Goal: Task Accomplishment & Management: Complete application form

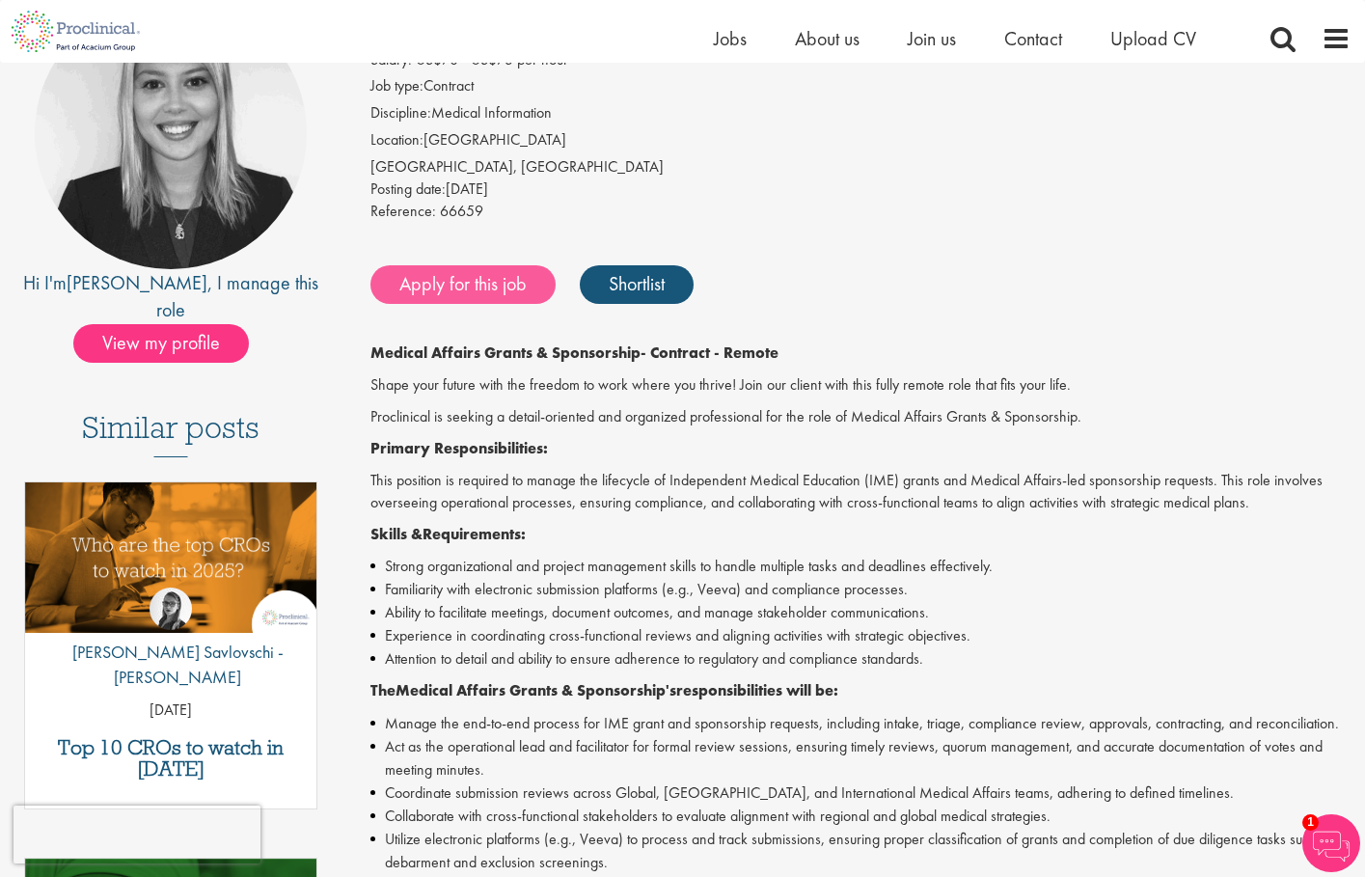
click at [488, 278] on link "Apply for this job" at bounding box center [463, 284] width 185 height 39
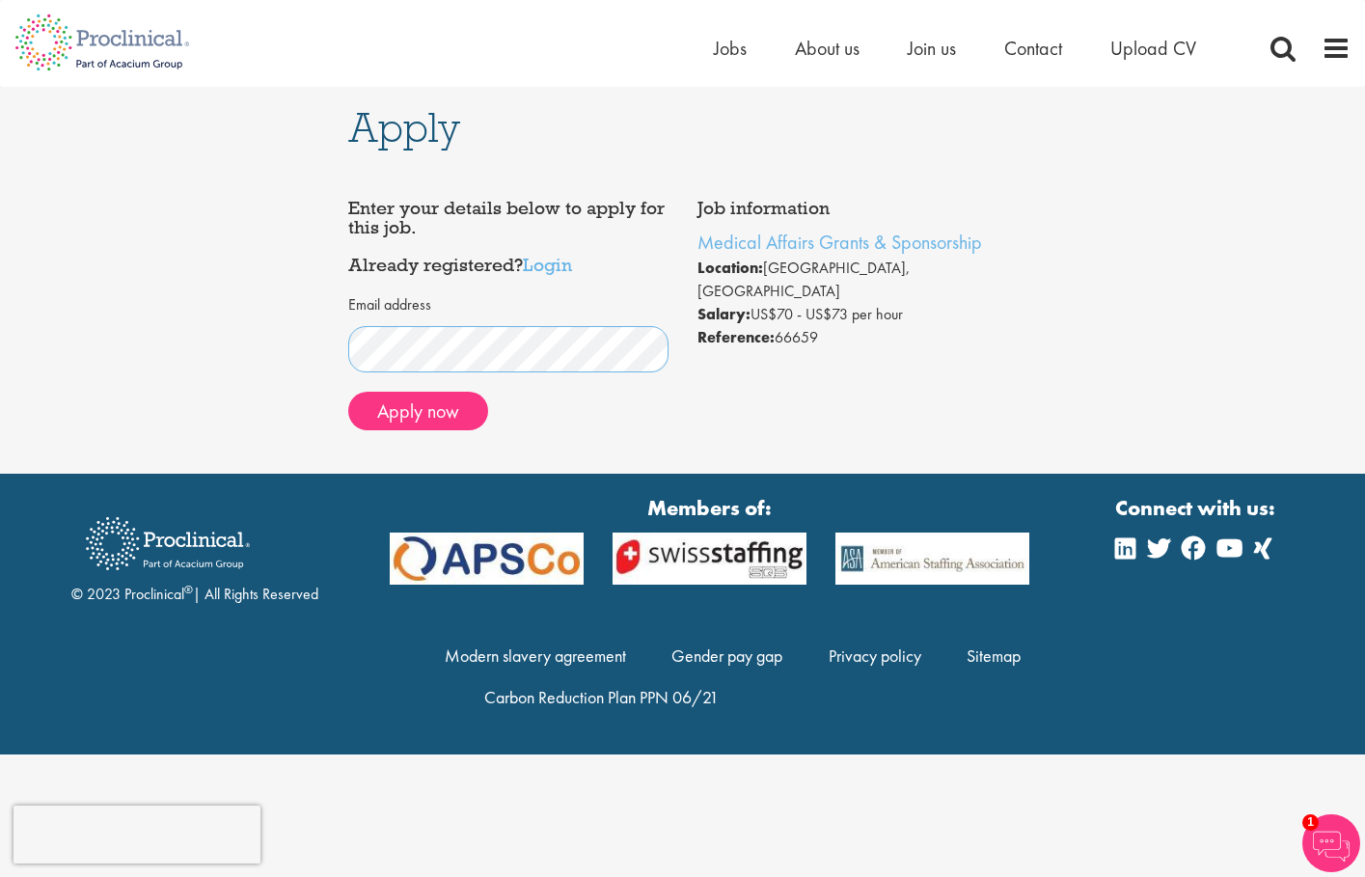
click at [303, 339] on div "Apply Job information Medical Affairs Grants & Sponsorship Location: Cambridge,…" at bounding box center [683, 280] width 1394 height 387
click at [446, 415] on button "Apply now" at bounding box center [418, 411] width 140 height 39
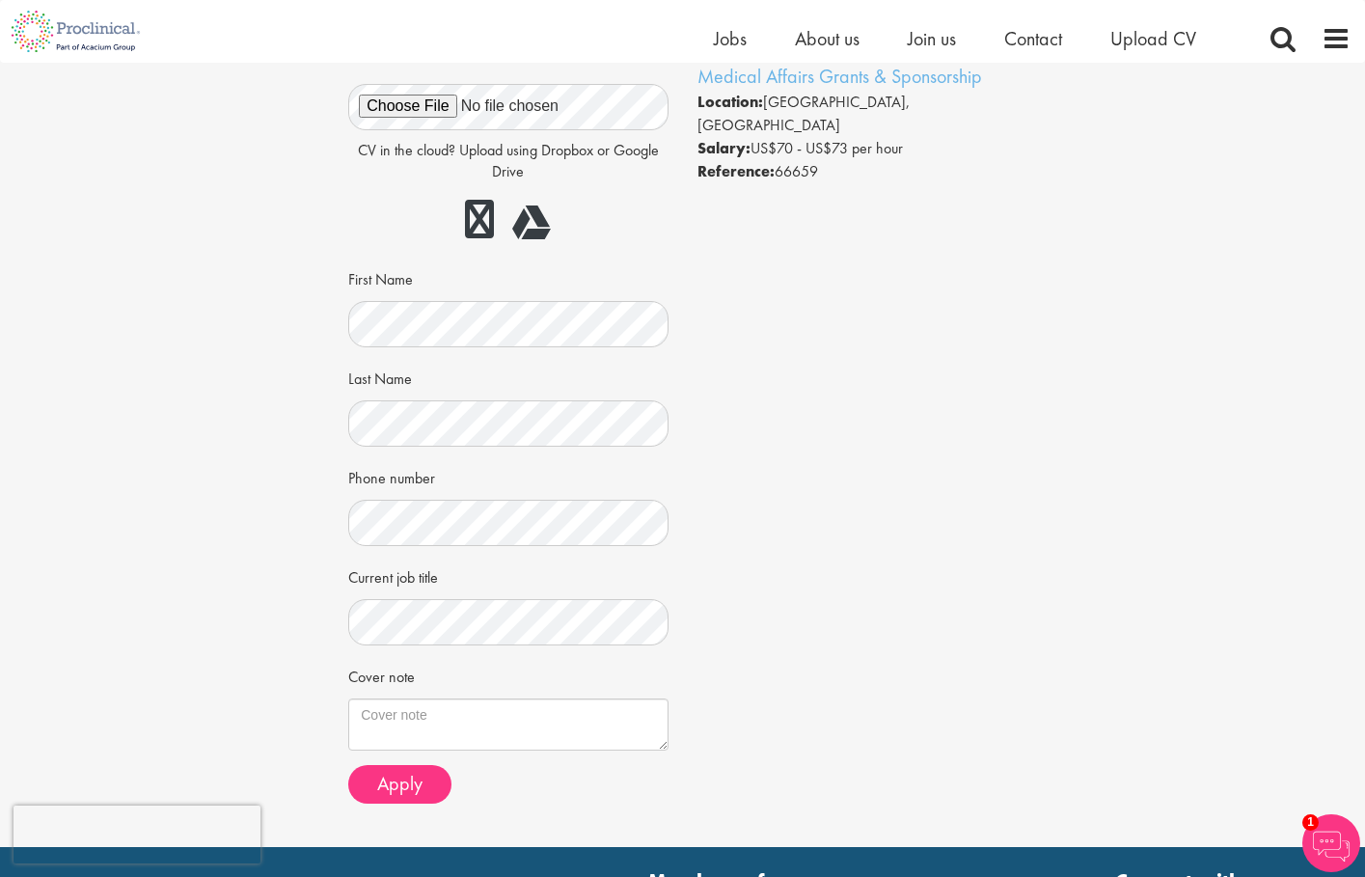
scroll to position [143, 0]
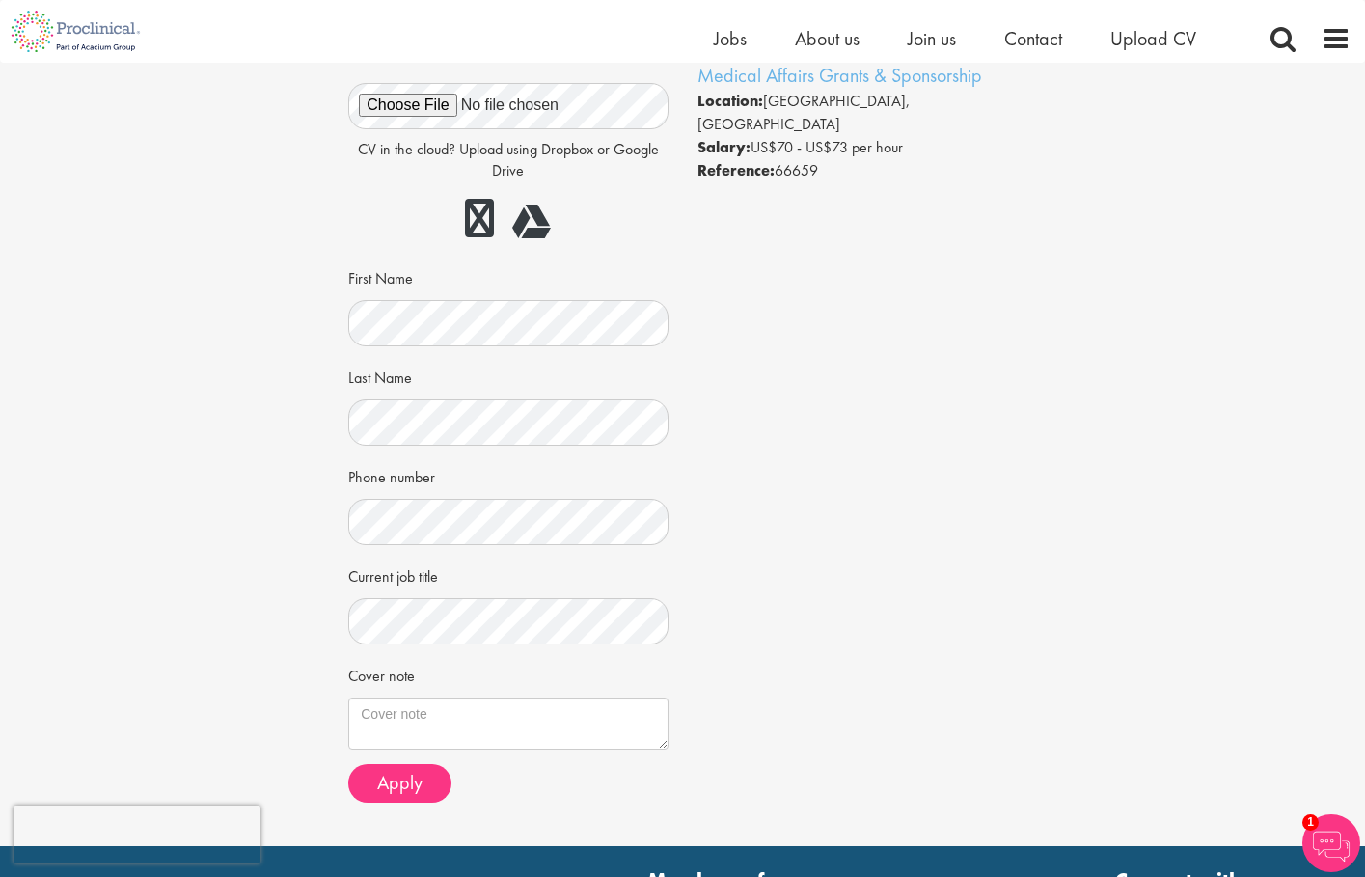
drag, startPoint x: 795, startPoint y: 375, endPoint x: 464, endPoint y: 446, distance: 338.4
click at [793, 375] on div "Job information Medical Affairs Grants & Sponsorship Location: Cambridge, USA S…" at bounding box center [683, 419] width 698 height 795
click at [520, 442] on div "CV in the cloud? Upload using Dropbox or Google Drive First Name Last Name Phon…" at bounding box center [508, 405] width 290 height 689
click at [219, 427] on div "Apply Job information Medical Affairs Grants & Sponsorship Location: Cambridge,…" at bounding box center [683, 383] width 1394 height 926
click at [795, 580] on div "Job information Medical Affairs Grants & Sponsorship Location: Cambridge, USA S…" at bounding box center [683, 419] width 698 height 795
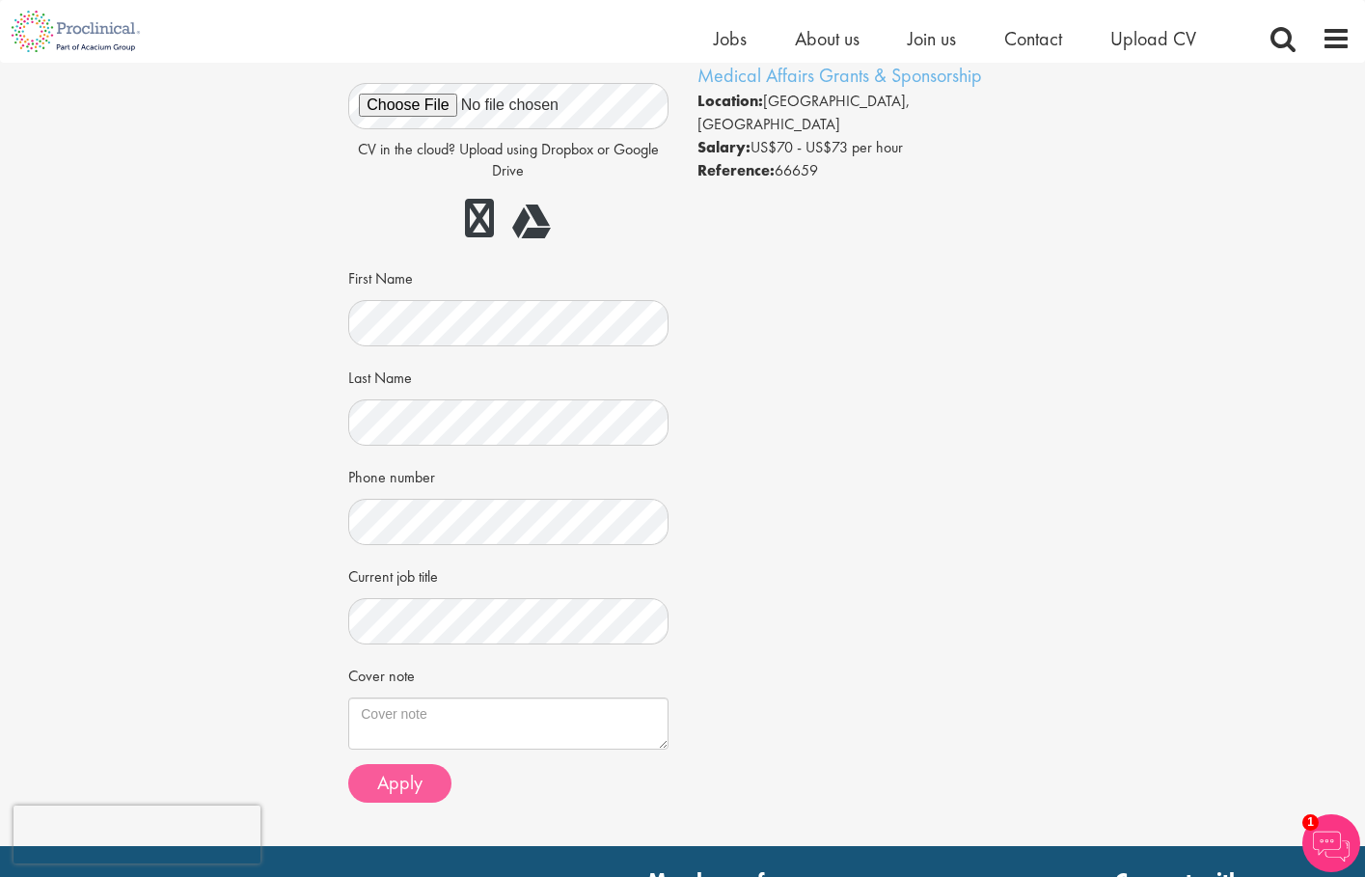
click at [426, 785] on button "Apply" at bounding box center [399, 783] width 103 height 39
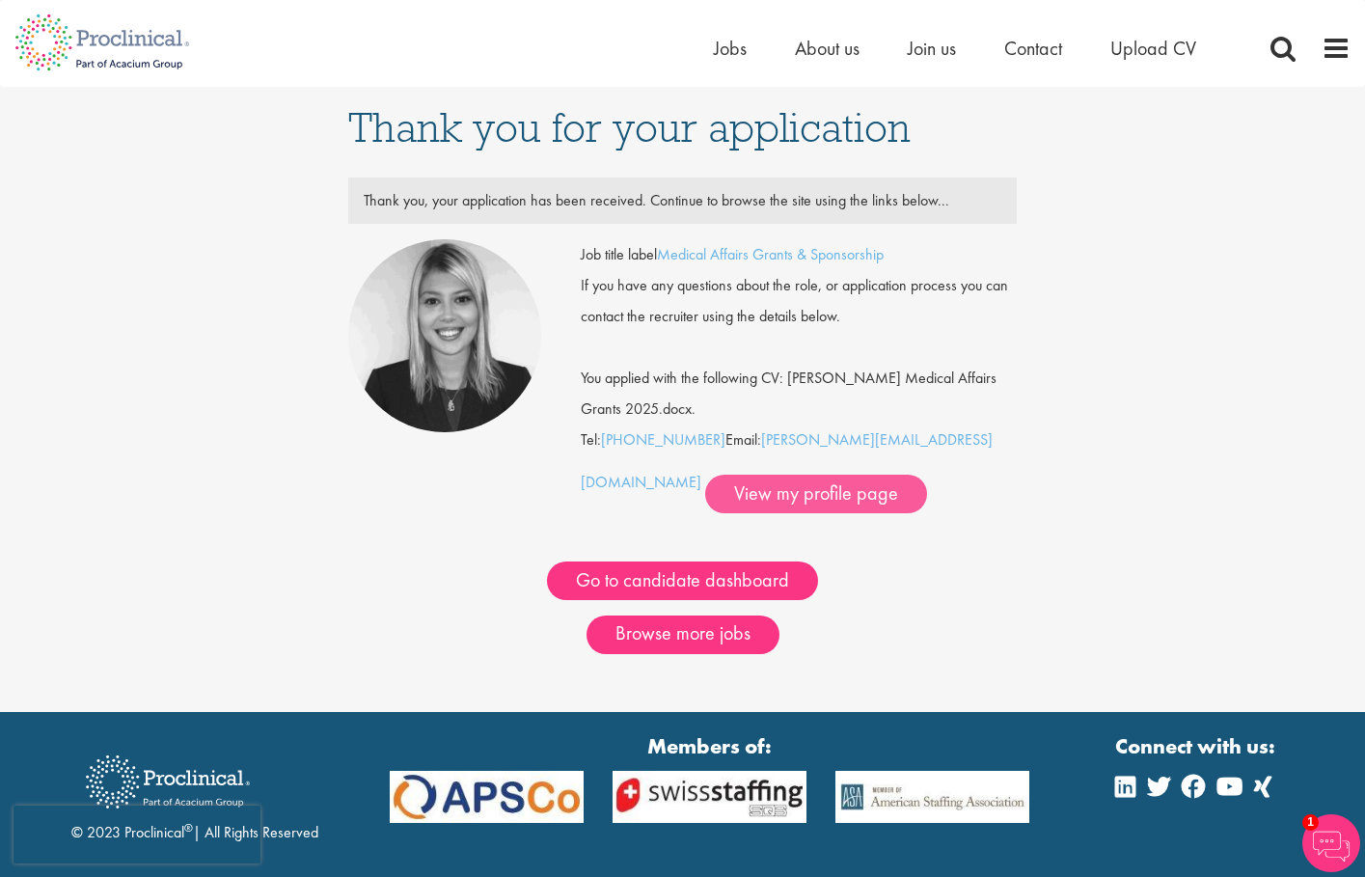
click at [705, 503] on link "View my profile page" at bounding box center [816, 494] width 222 height 39
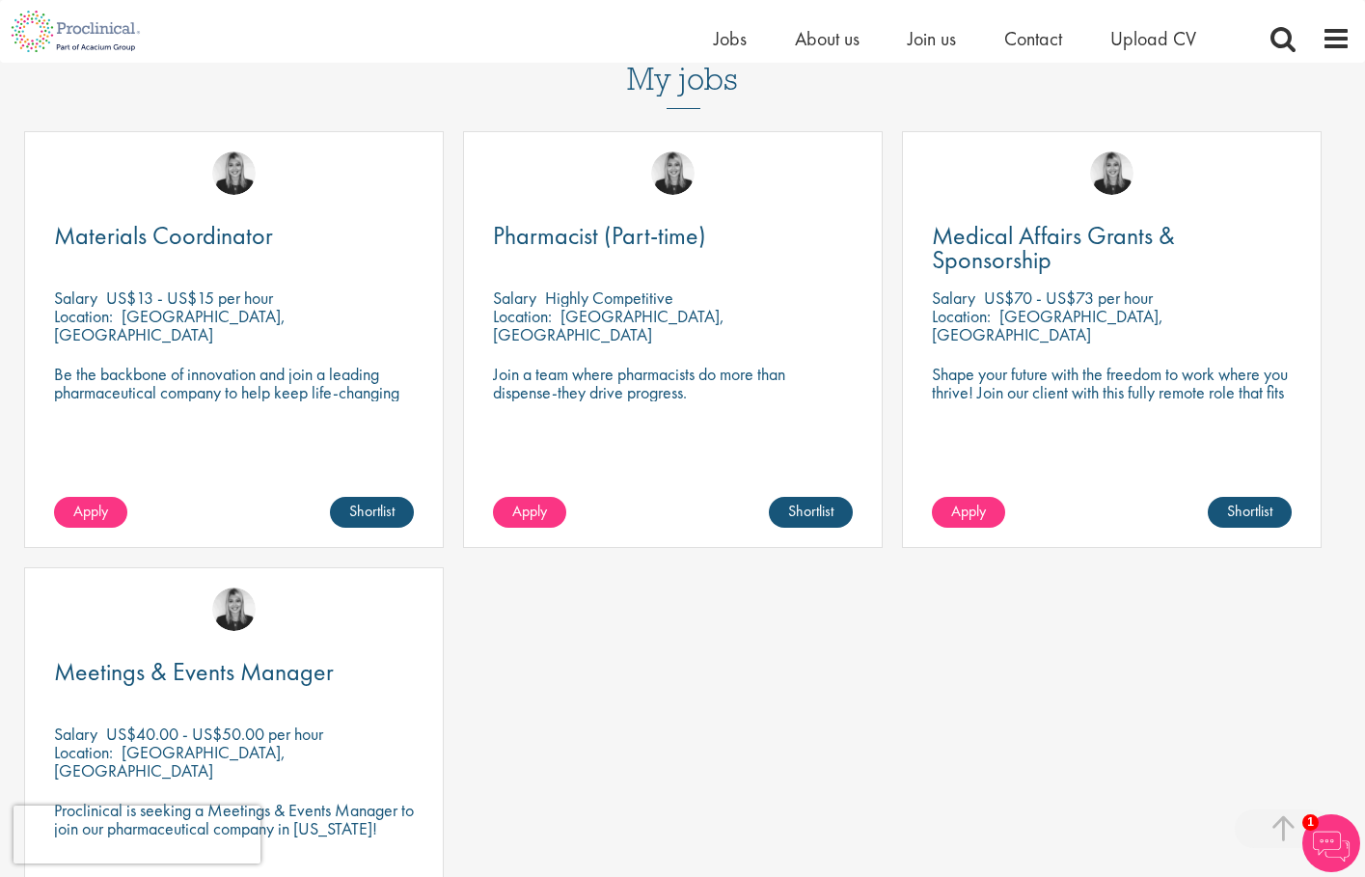
scroll to position [853, 0]
click at [1266, 498] on link "Shortlist" at bounding box center [1250, 513] width 84 height 31
click at [1073, 153] on div "Medical Affairs Grants & Sponsorship [GEOGRAPHIC_DATA] US$70 - US$73 per hour L…" at bounding box center [1112, 340] width 420 height 417
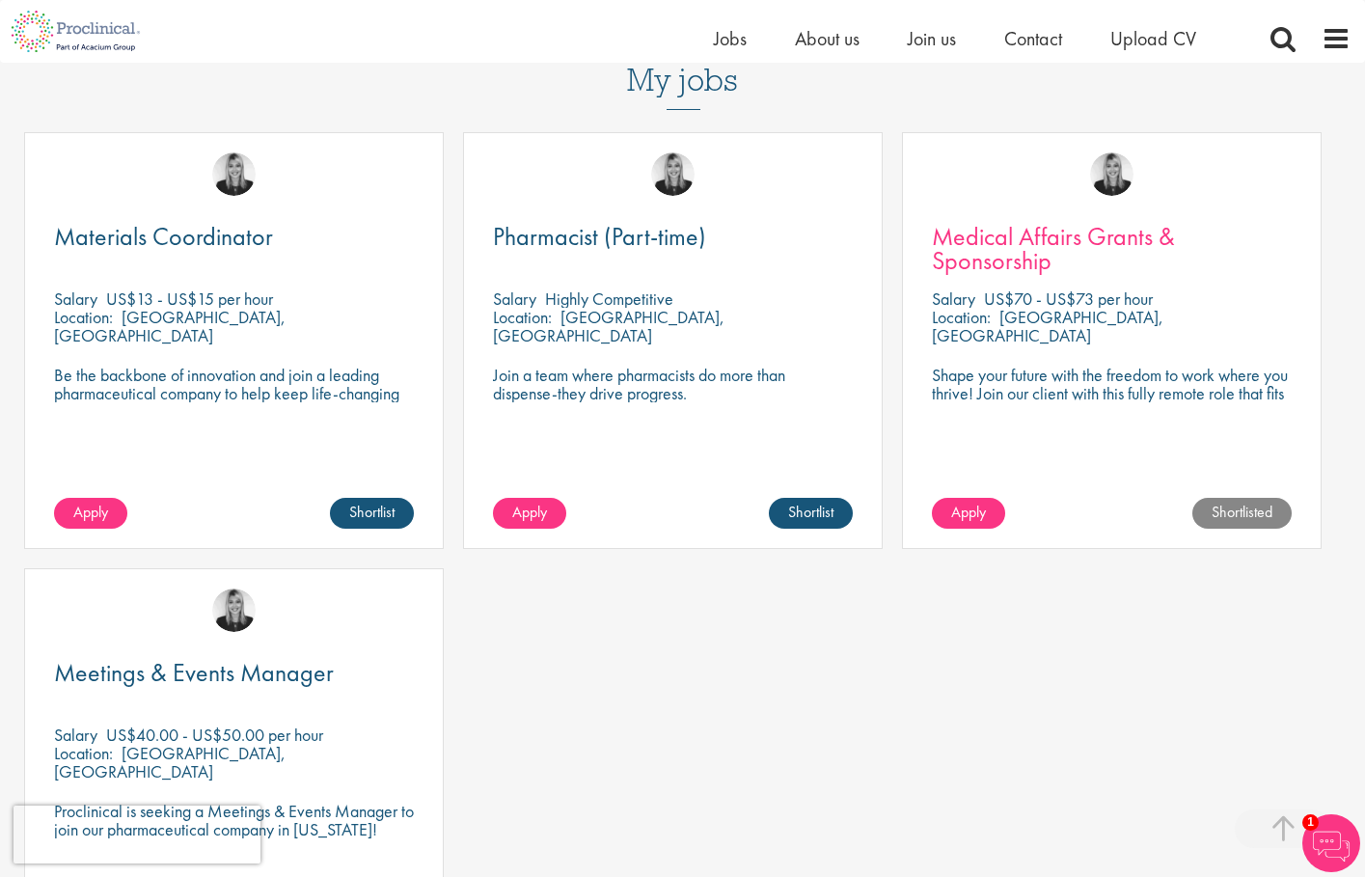
click at [1062, 220] on span "Medical Affairs Grants & Sponsorship" at bounding box center [1053, 248] width 243 height 57
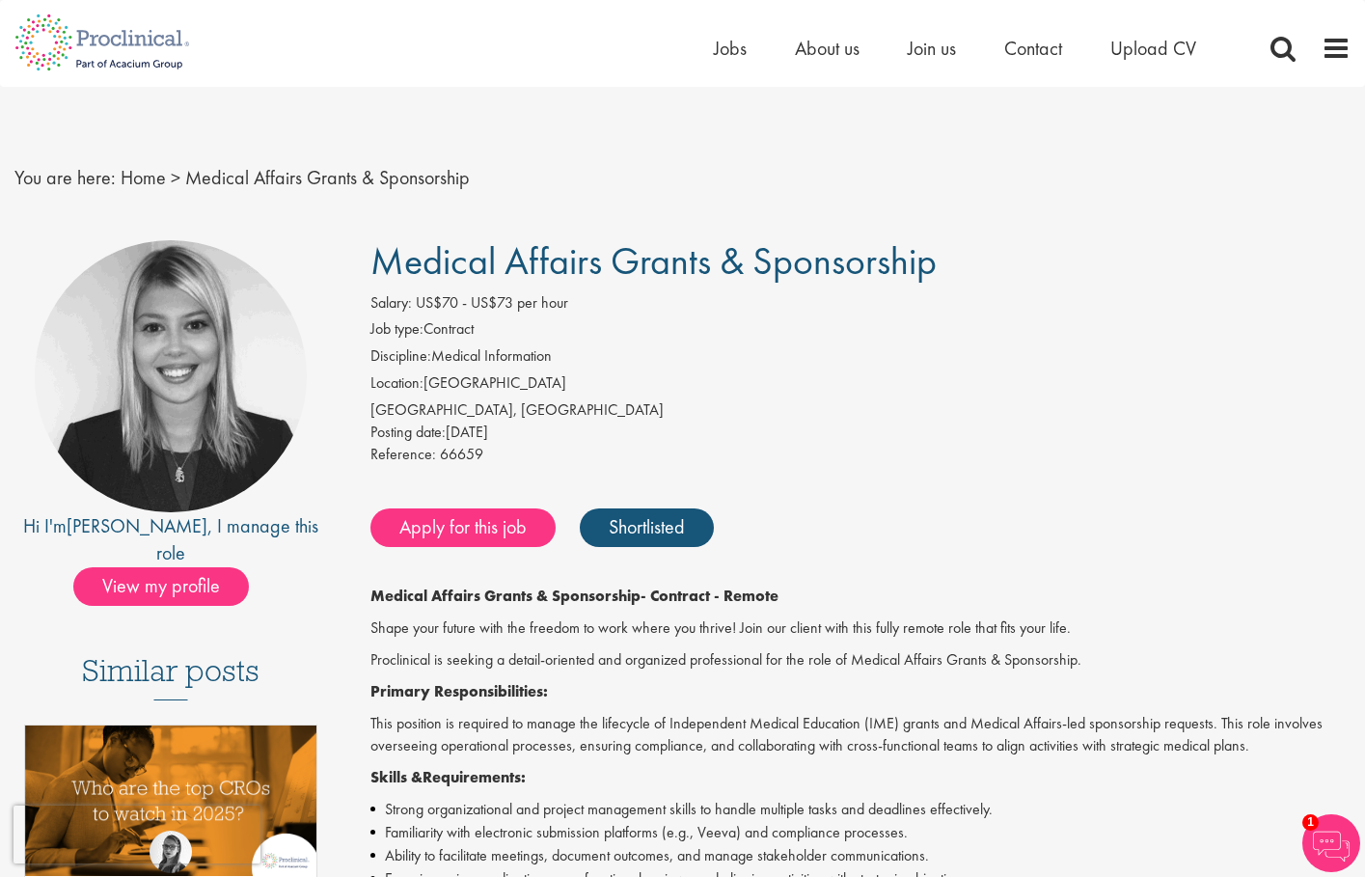
drag, startPoint x: 376, startPoint y: 236, endPoint x: 1005, endPoint y: 259, distance: 628.6
click at [1005, 259] on h1 "Medical Affairs Grants & Sponsorship" at bounding box center [861, 261] width 980 height 42
click at [867, 413] on div "[GEOGRAPHIC_DATA], [GEOGRAPHIC_DATA]" at bounding box center [861, 410] width 980 height 22
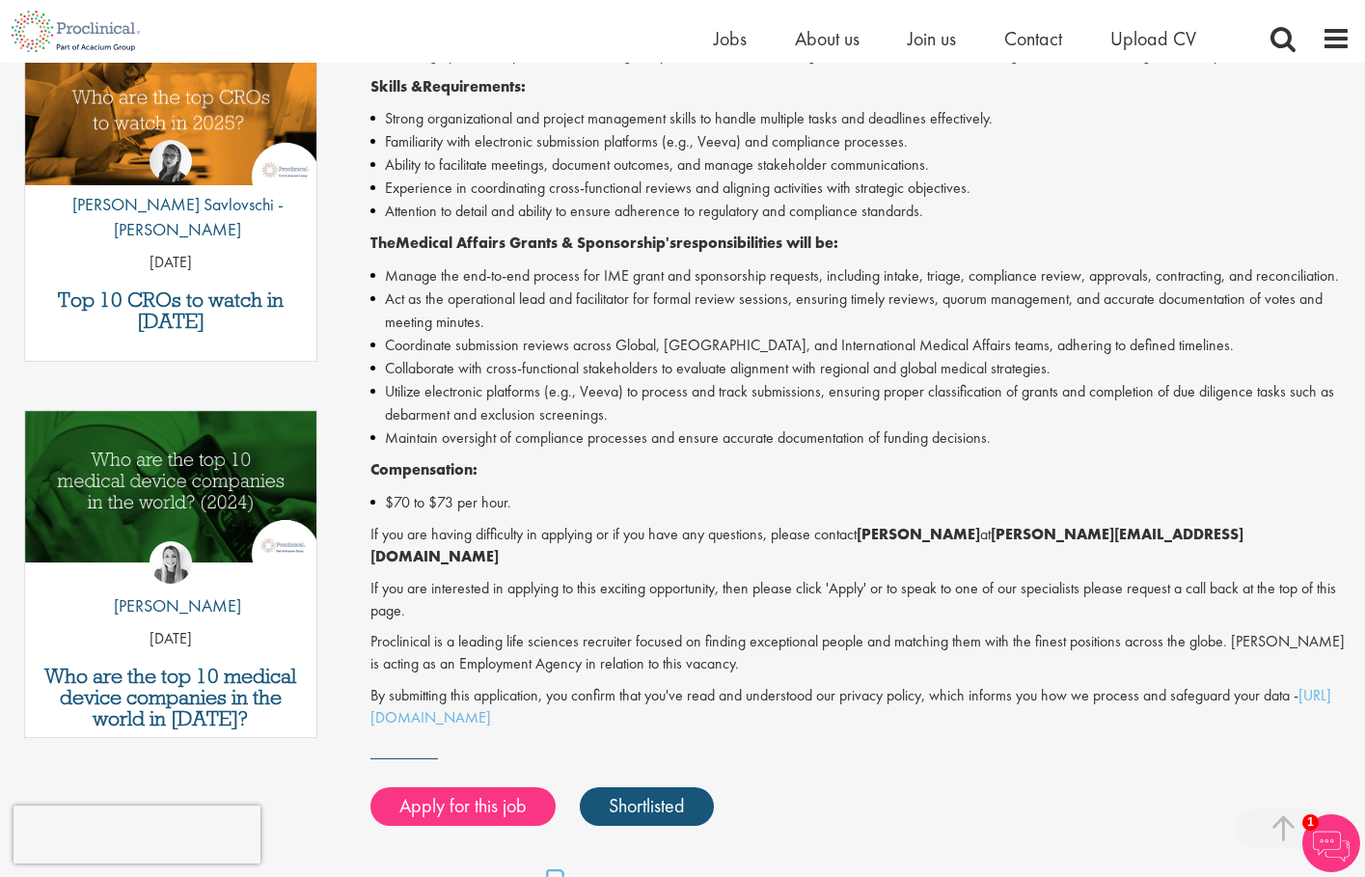
scroll to position [669, 0]
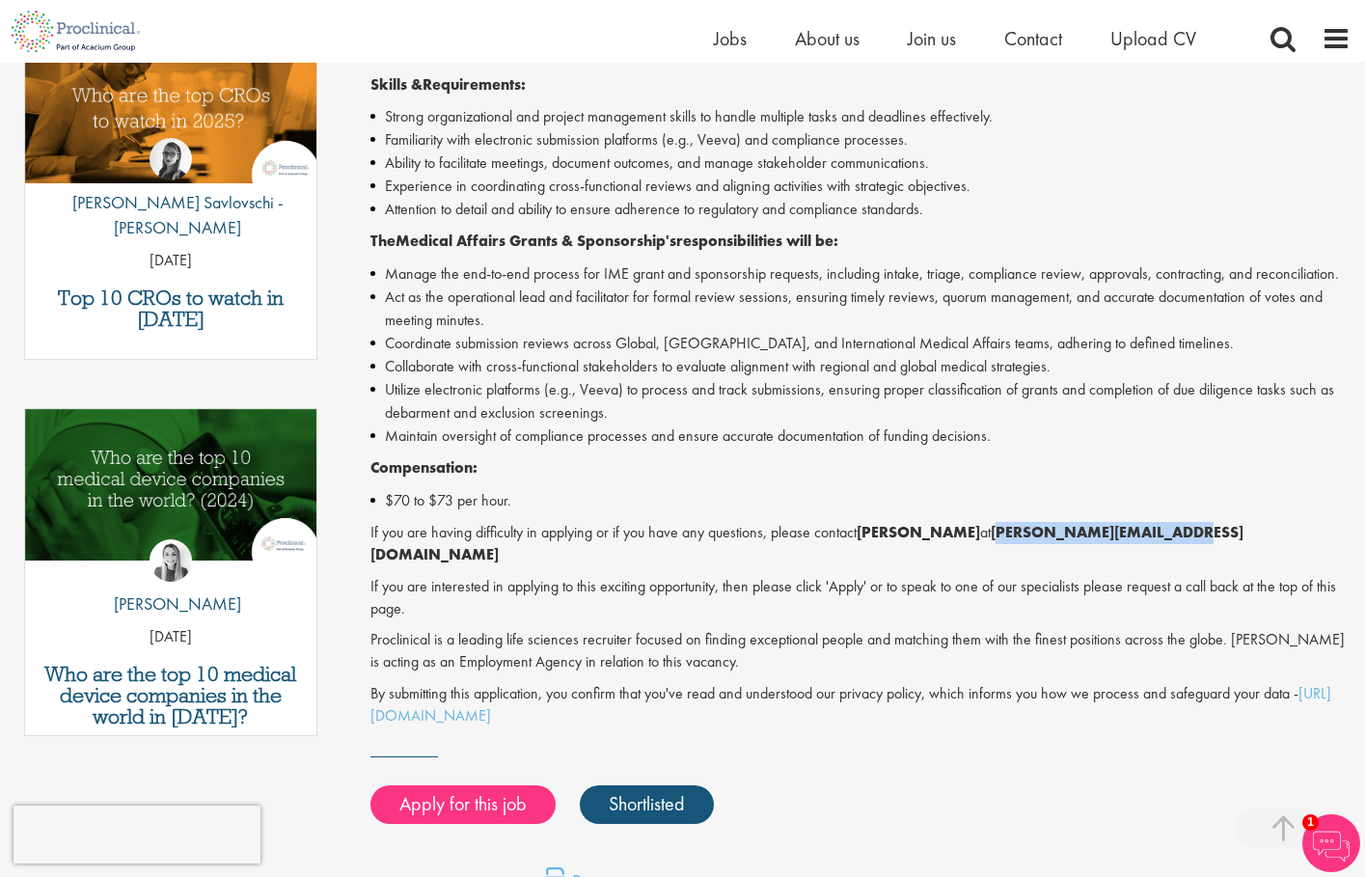
drag, startPoint x: 997, startPoint y: 520, endPoint x: 1179, endPoint y: 522, distance: 182.4
click at [1179, 522] on strong "j.jones@proclinical.com" at bounding box center [807, 543] width 873 height 42
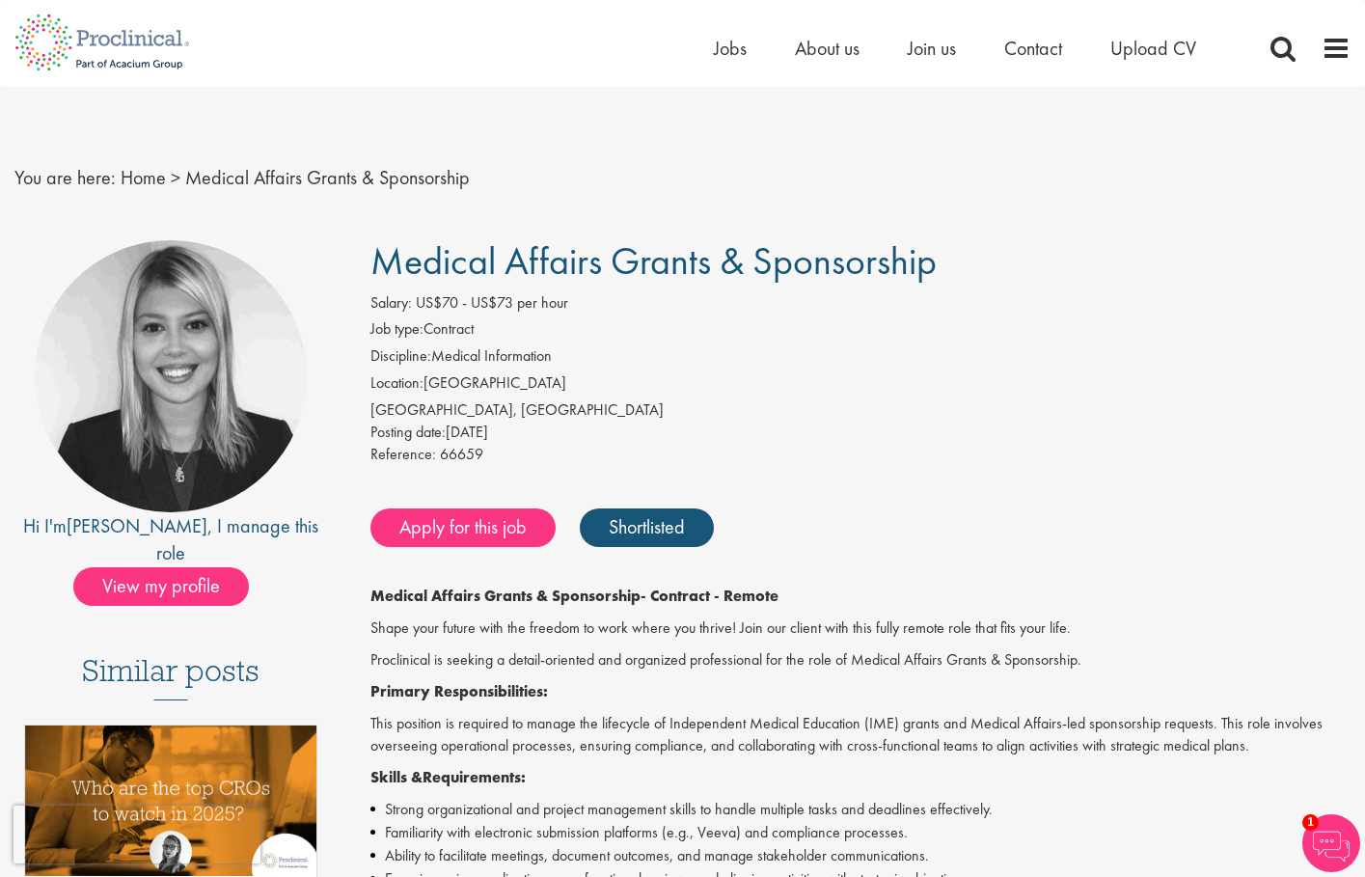
scroll to position [0, 0]
click at [1280, 52] on span at bounding box center [1283, 48] width 29 height 29
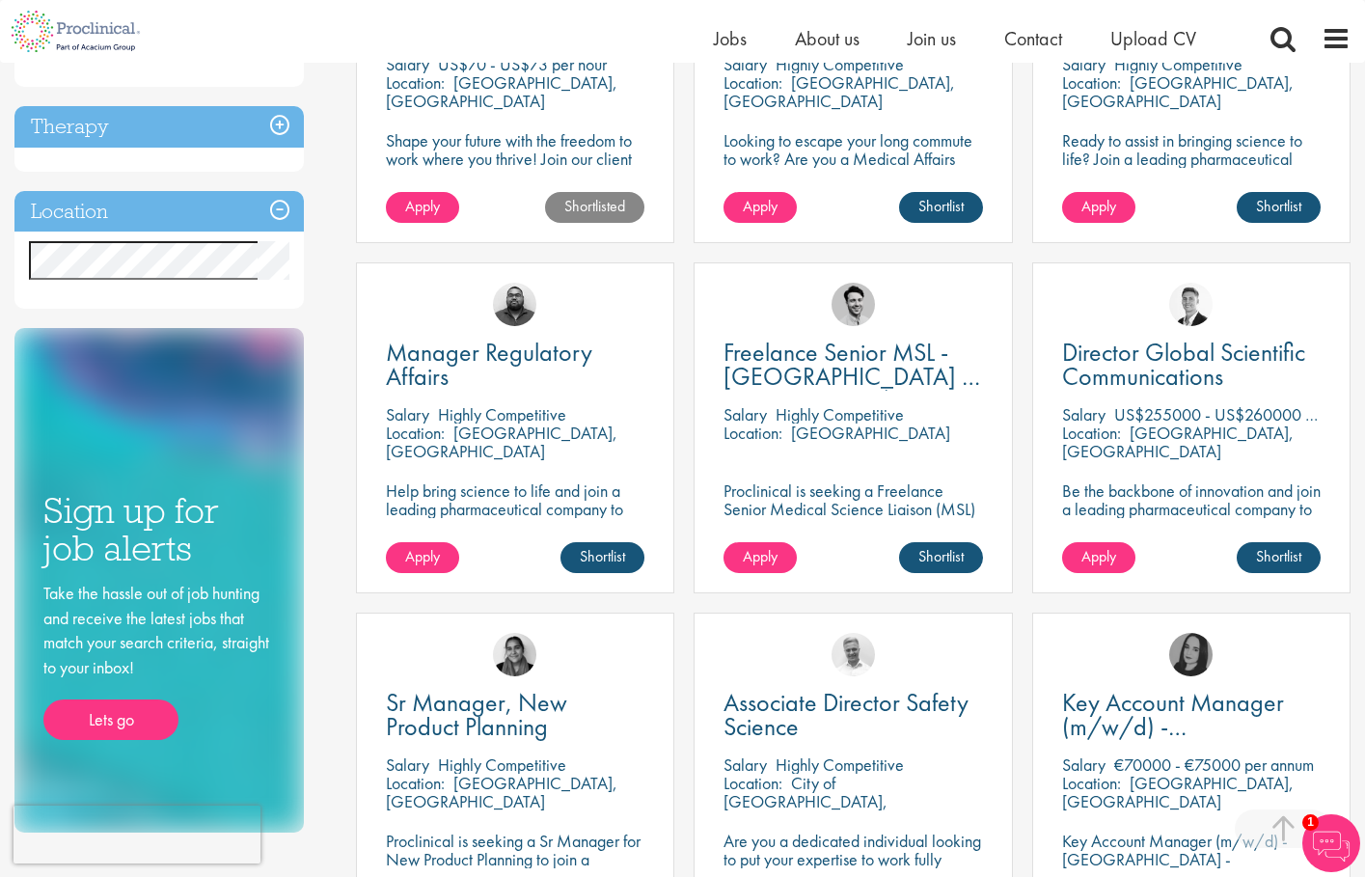
scroll to position [208, 0]
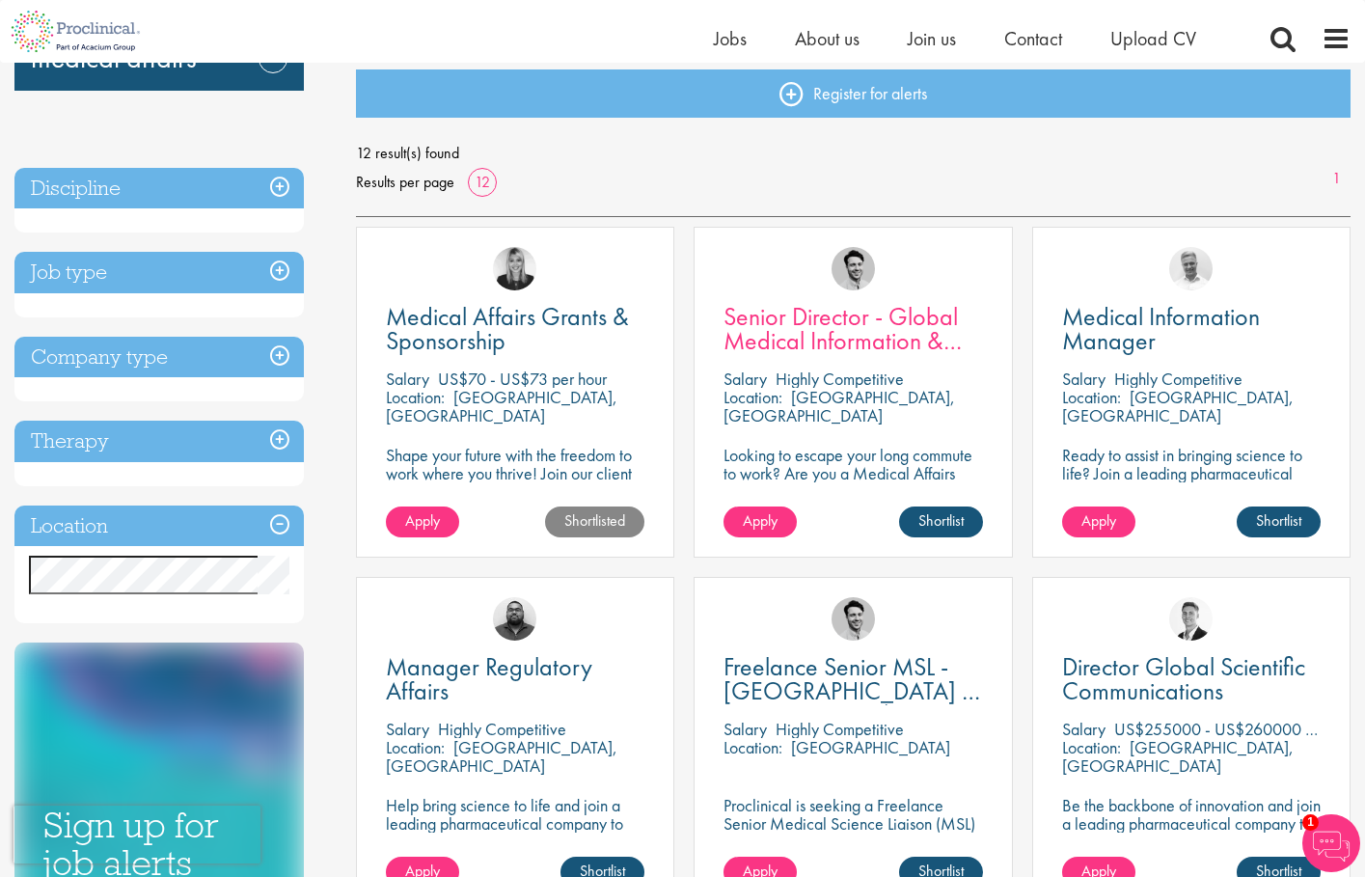
click at [733, 313] on span "Senior Director - Global Medical Information & Medical Affairs" at bounding box center [843, 340] width 238 height 81
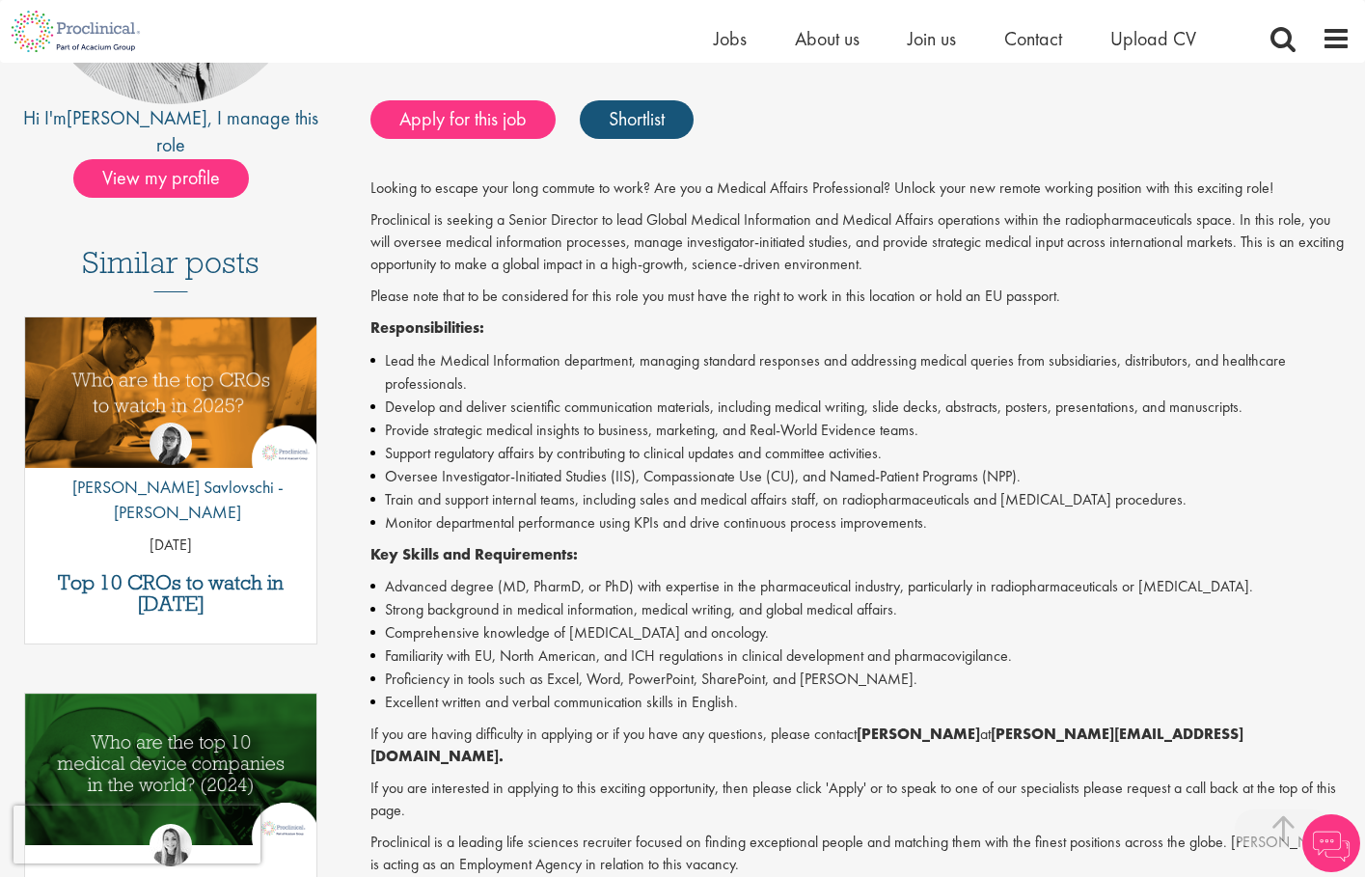
scroll to position [393, 0]
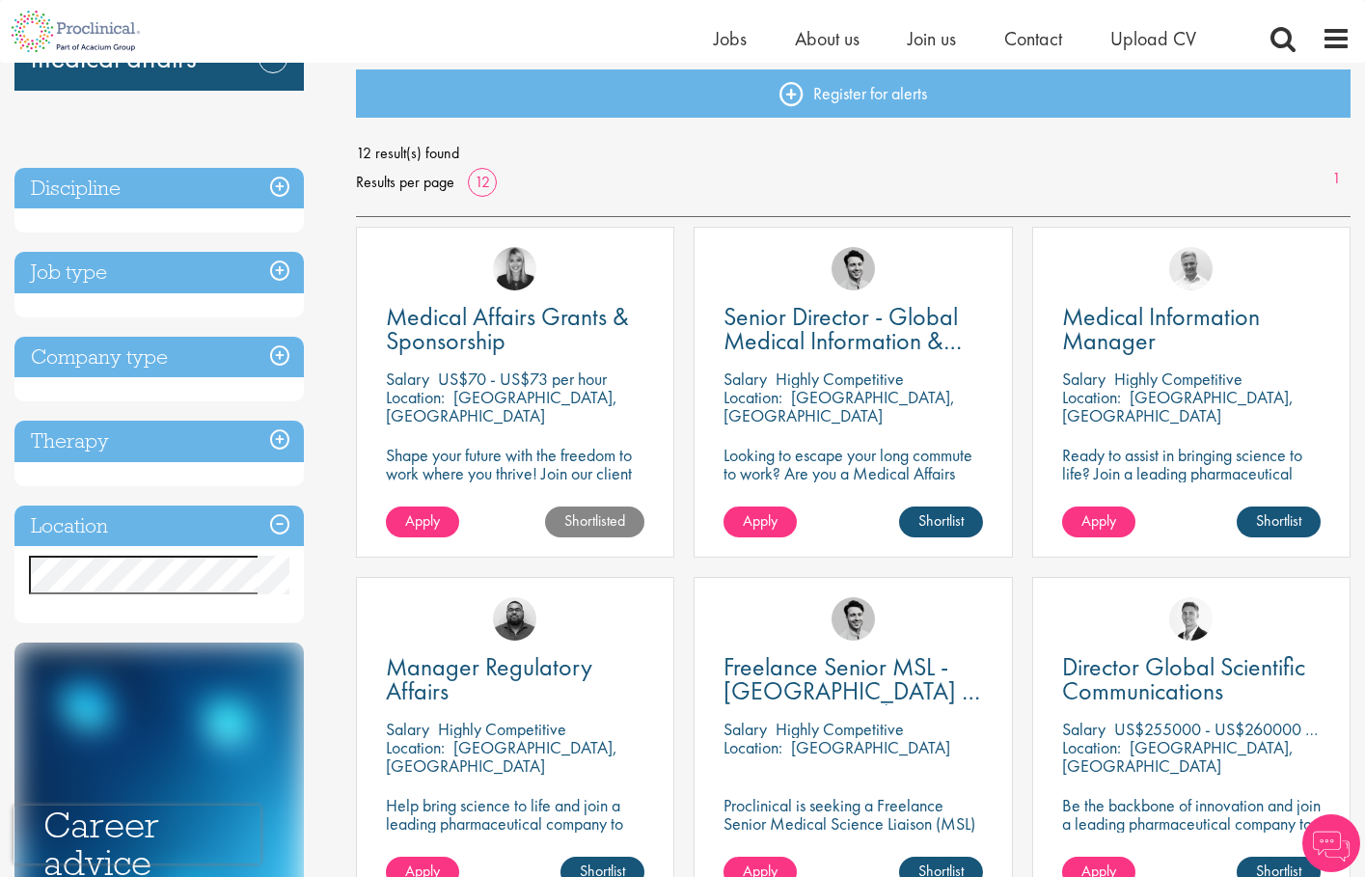
scroll to position [216, 0]
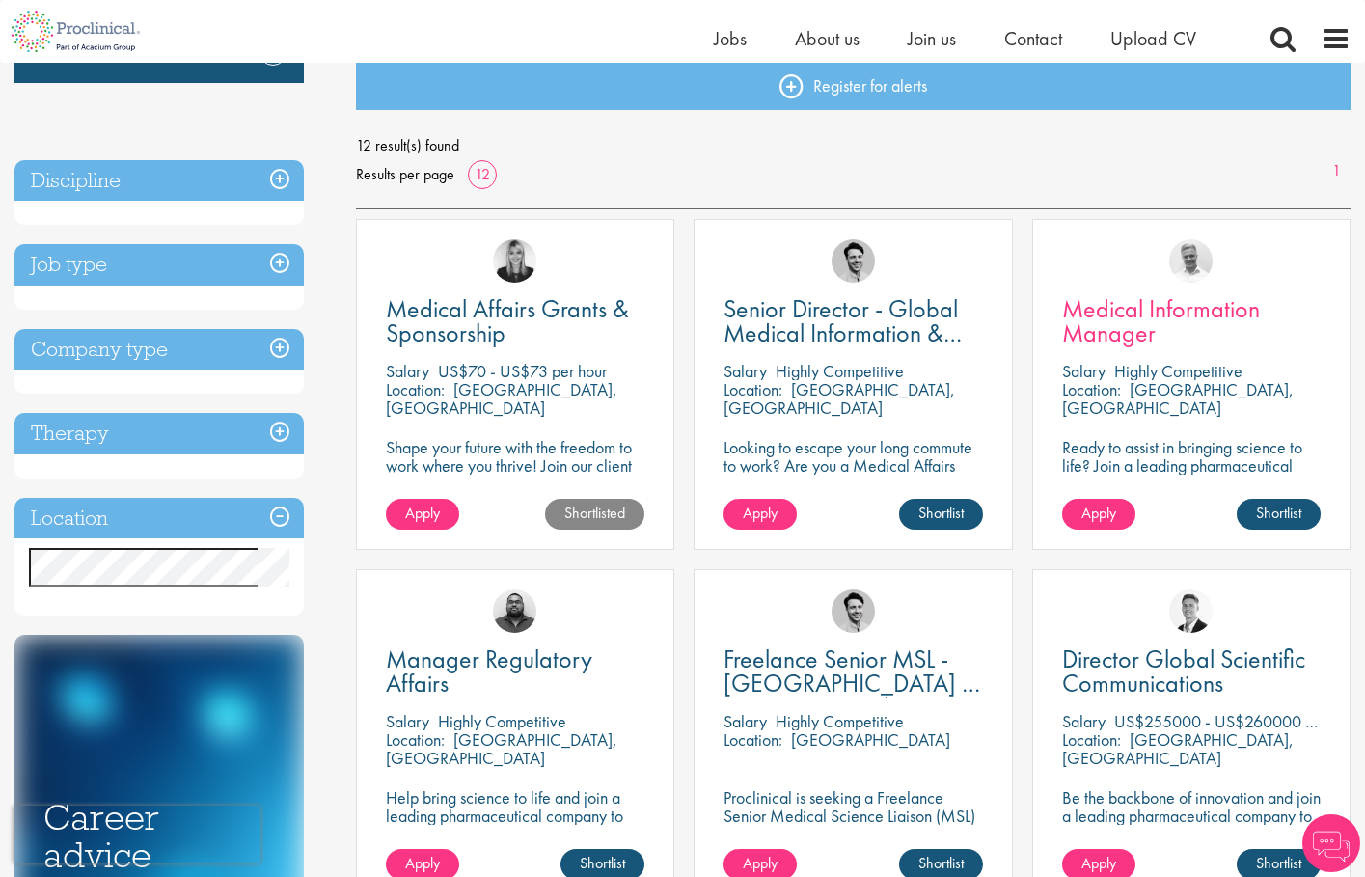
click at [1225, 327] on link "Medical Information Manager" at bounding box center [1191, 321] width 259 height 48
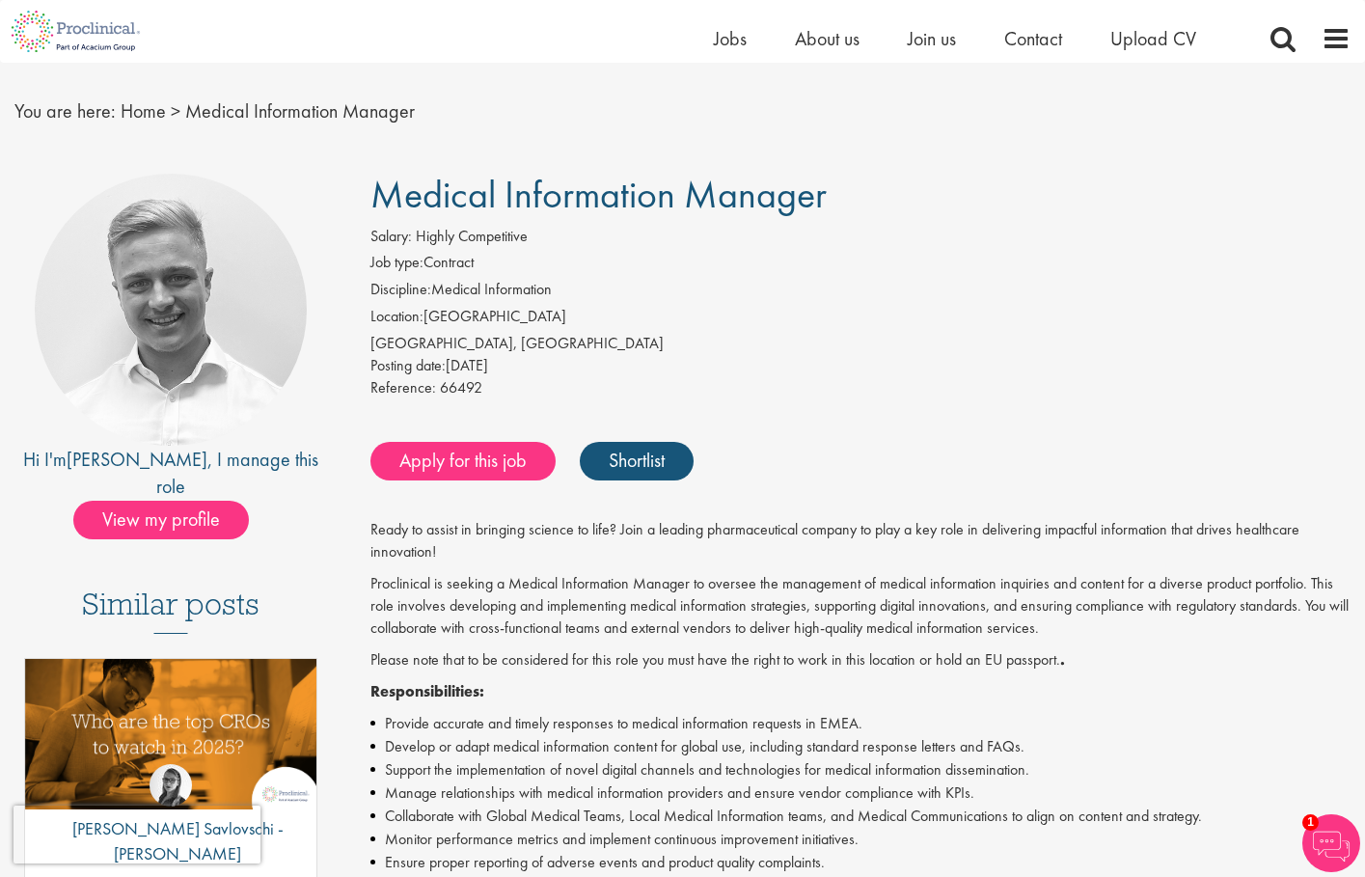
scroll to position [44, 0]
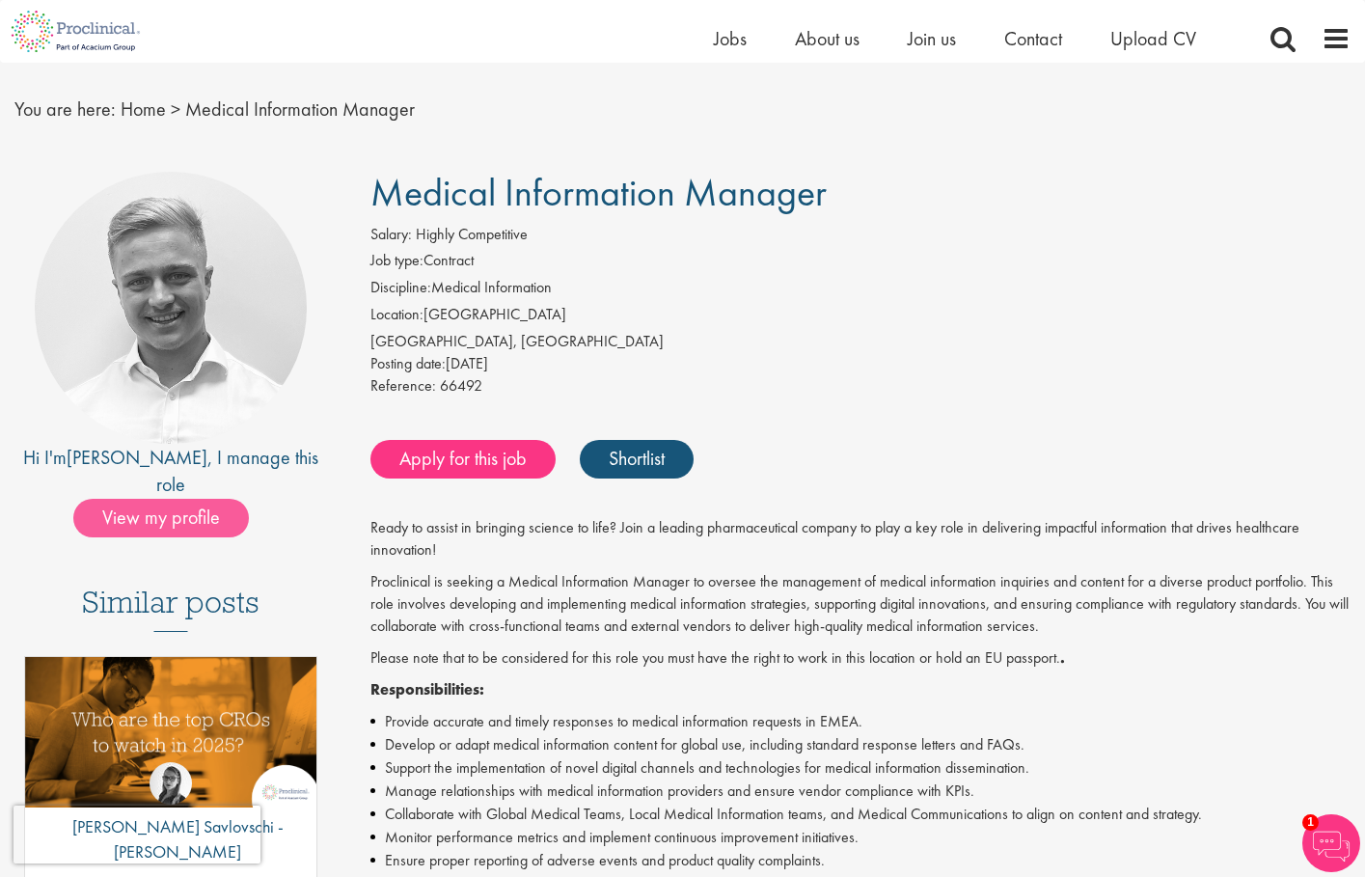
click at [168, 499] on span "View my profile" at bounding box center [161, 518] width 176 height 39
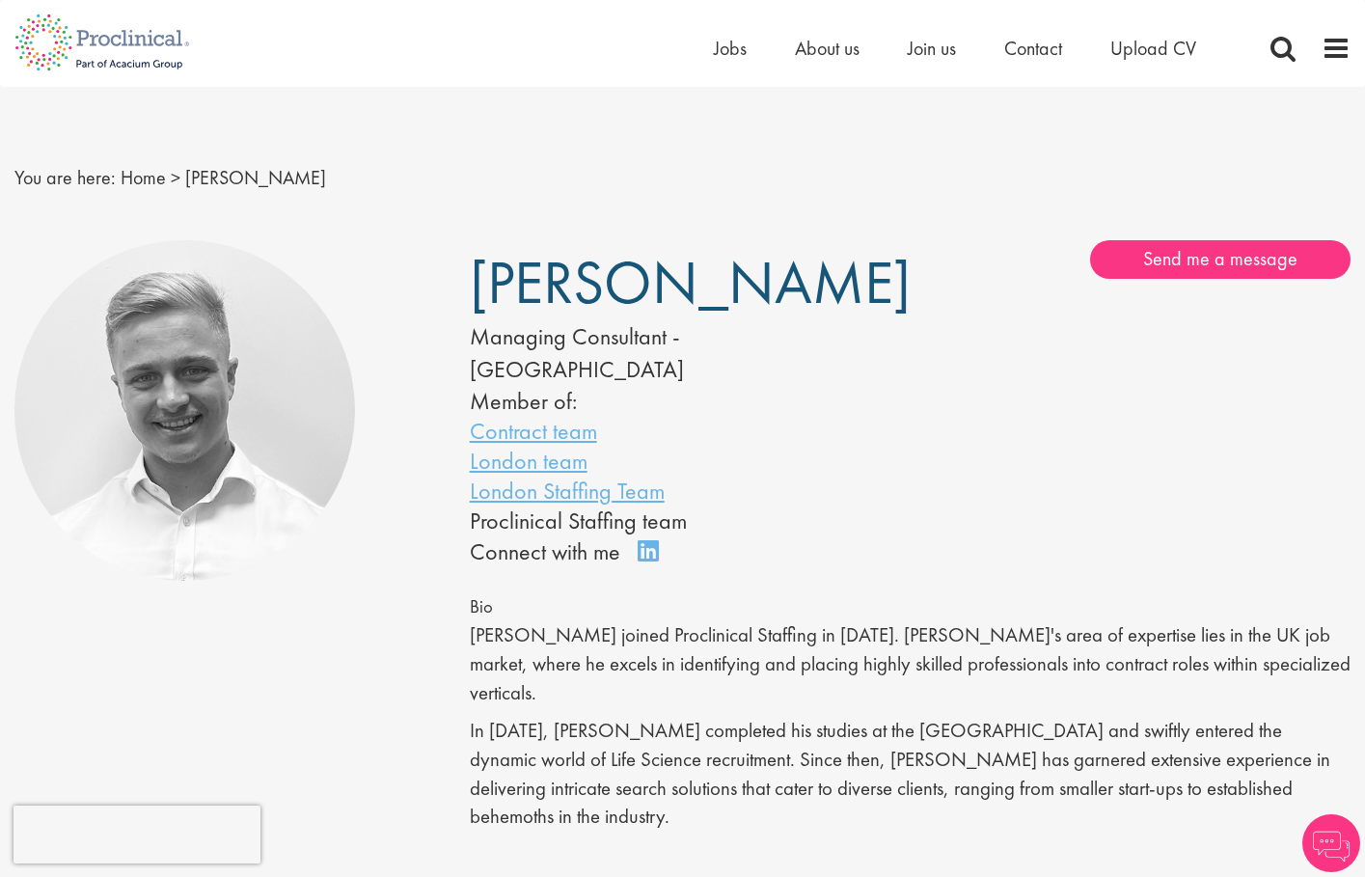
click at [656, 560] on link "Connect on LinkedIn" at bounding box center [655, 560] width 34 height 0
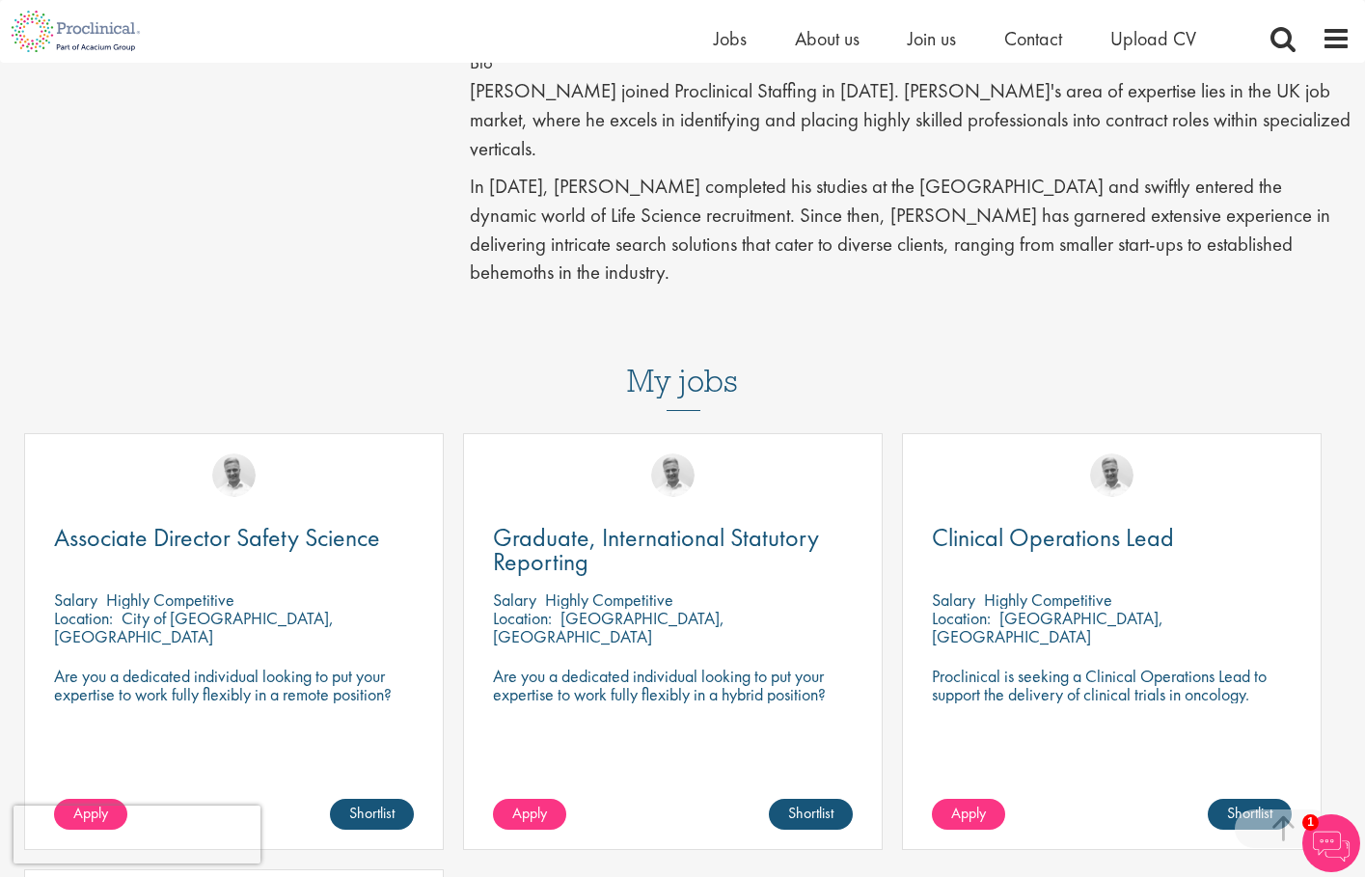
scroll to position [751, 0]
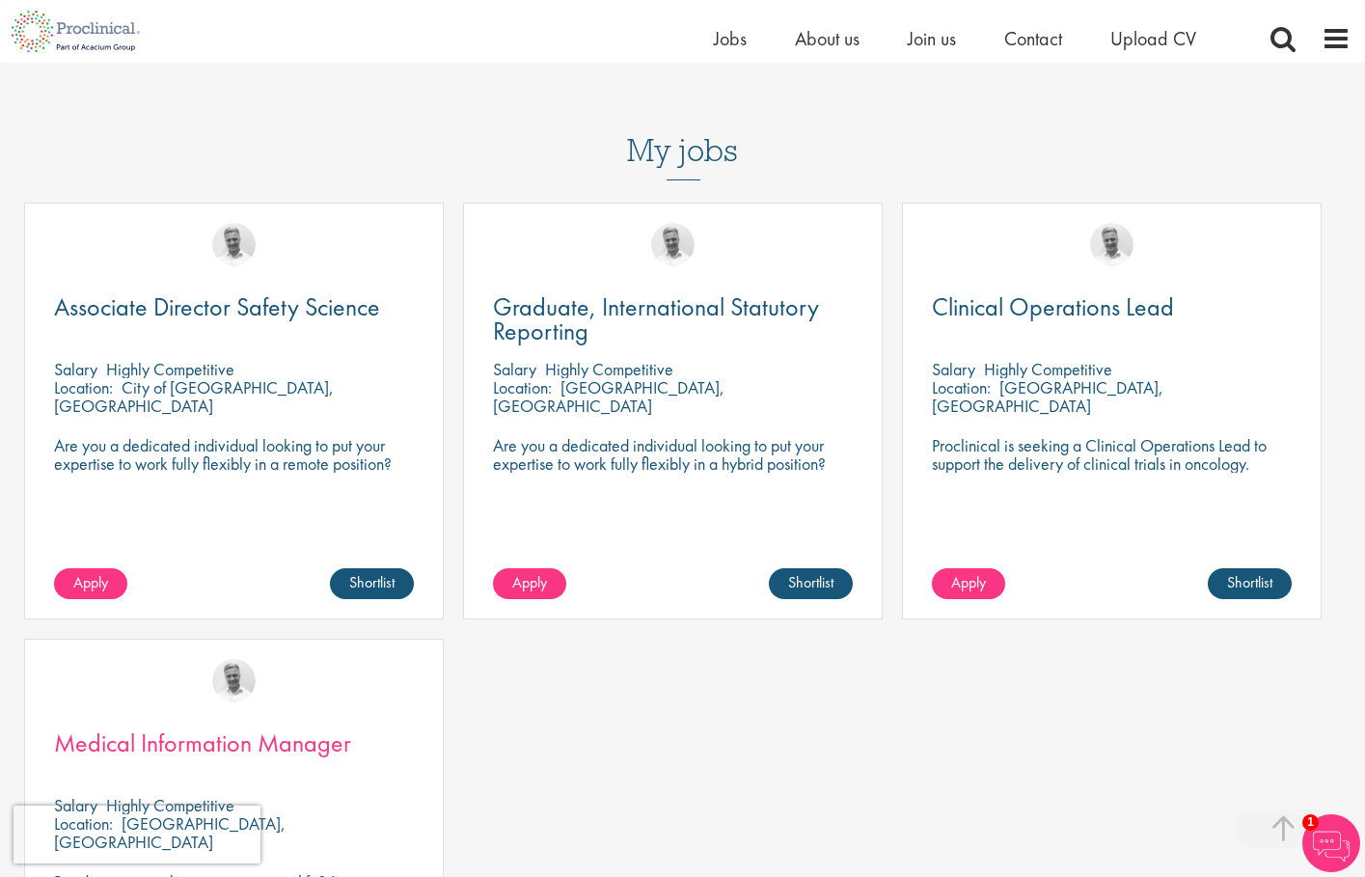
click at [280, 727] on span "Medical Information Manager" at bounding box center [202, 743] width 297 height 33
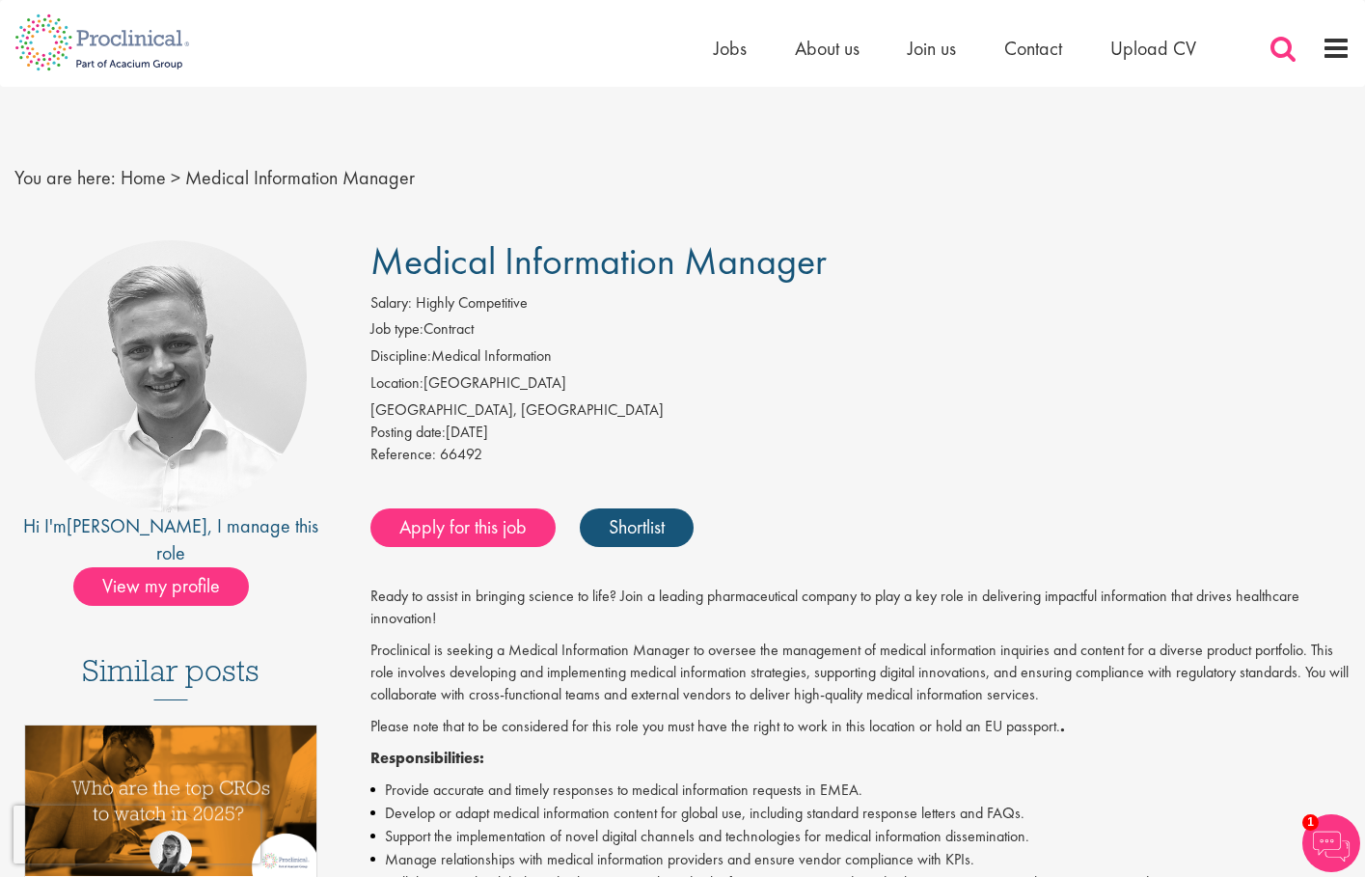
drag, startPoint x: 1256, startPoint y: 60, endPoint x: 1284, endPoint y: 50, distance: 29.6
click at [1255, 60] on div "Home Jobs About us Join us Contact Upload CV" at bounding box center [1032, 53] width 637 height 39
click at [1284, 50] on span at bounding box center [1283, 48] width 29 height 29
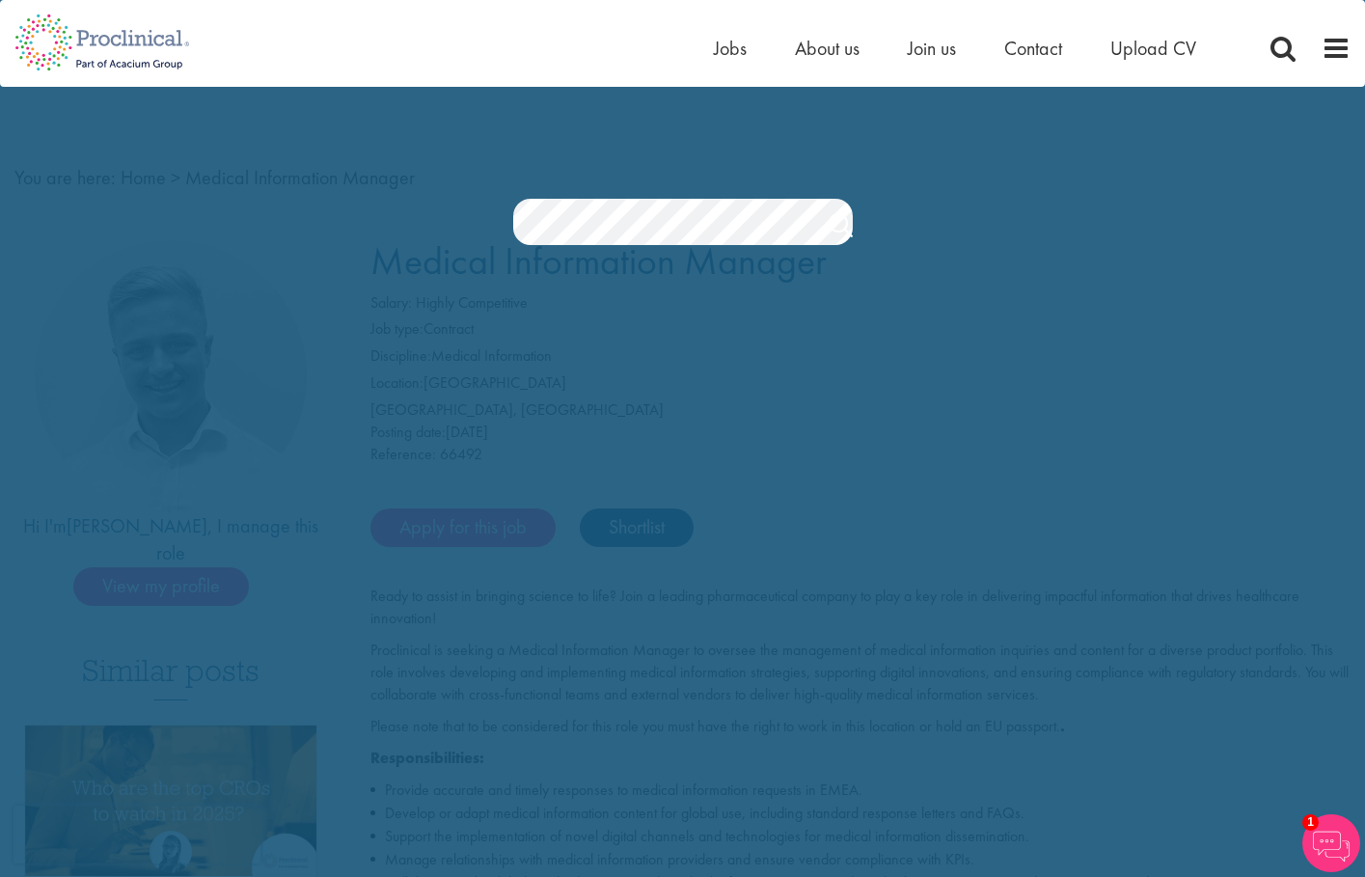
click at [678, 36] on div "Home Jobs About us Join us Contact Upload CV" at bounding box center [675, 36] width 1351 height 72
click at [751, 52] on ul "Home Jobs About us Join us Contact Upload CV" at bounding box center [979, 48] width 531 height 29
click at [726, 52] on span "Jobs" at bounding box center [730, 48] width 33 height 25
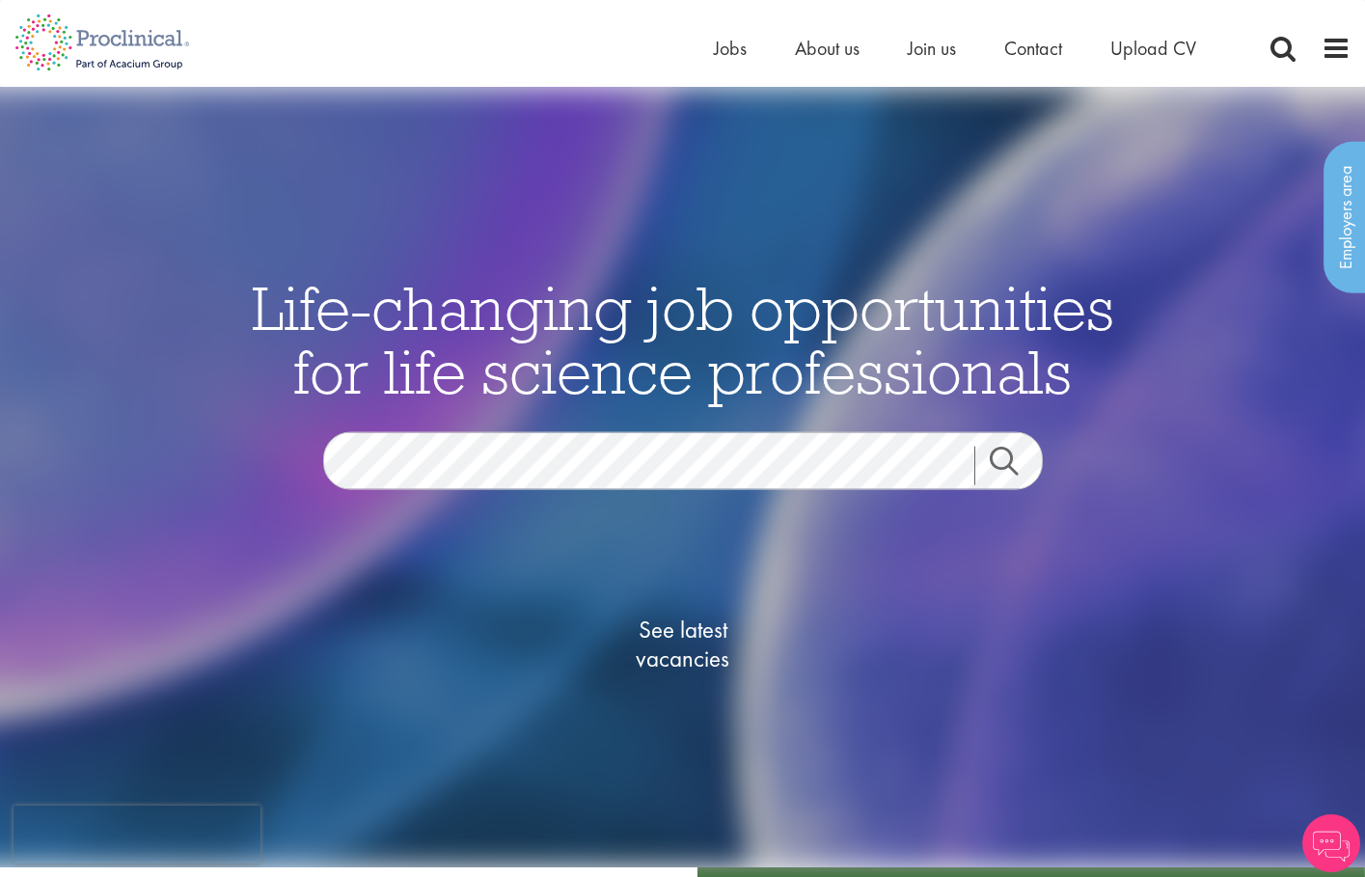
click at [556, 429] on div "Life-changing job opportunities for life science professionals Jobs Search See …" at bounding box center [683, 517] width 965 height 482
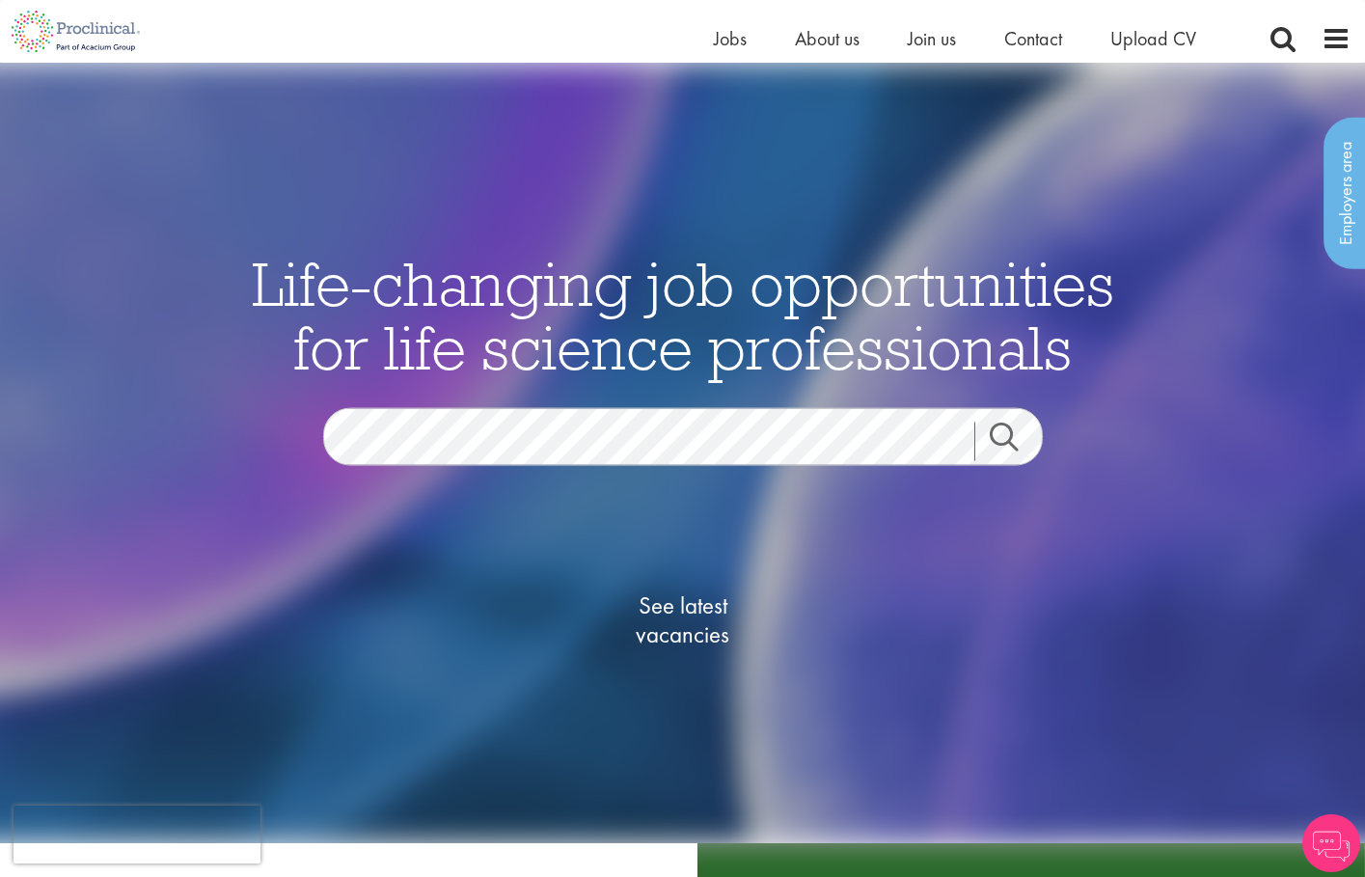
scroll to position [191, 0]
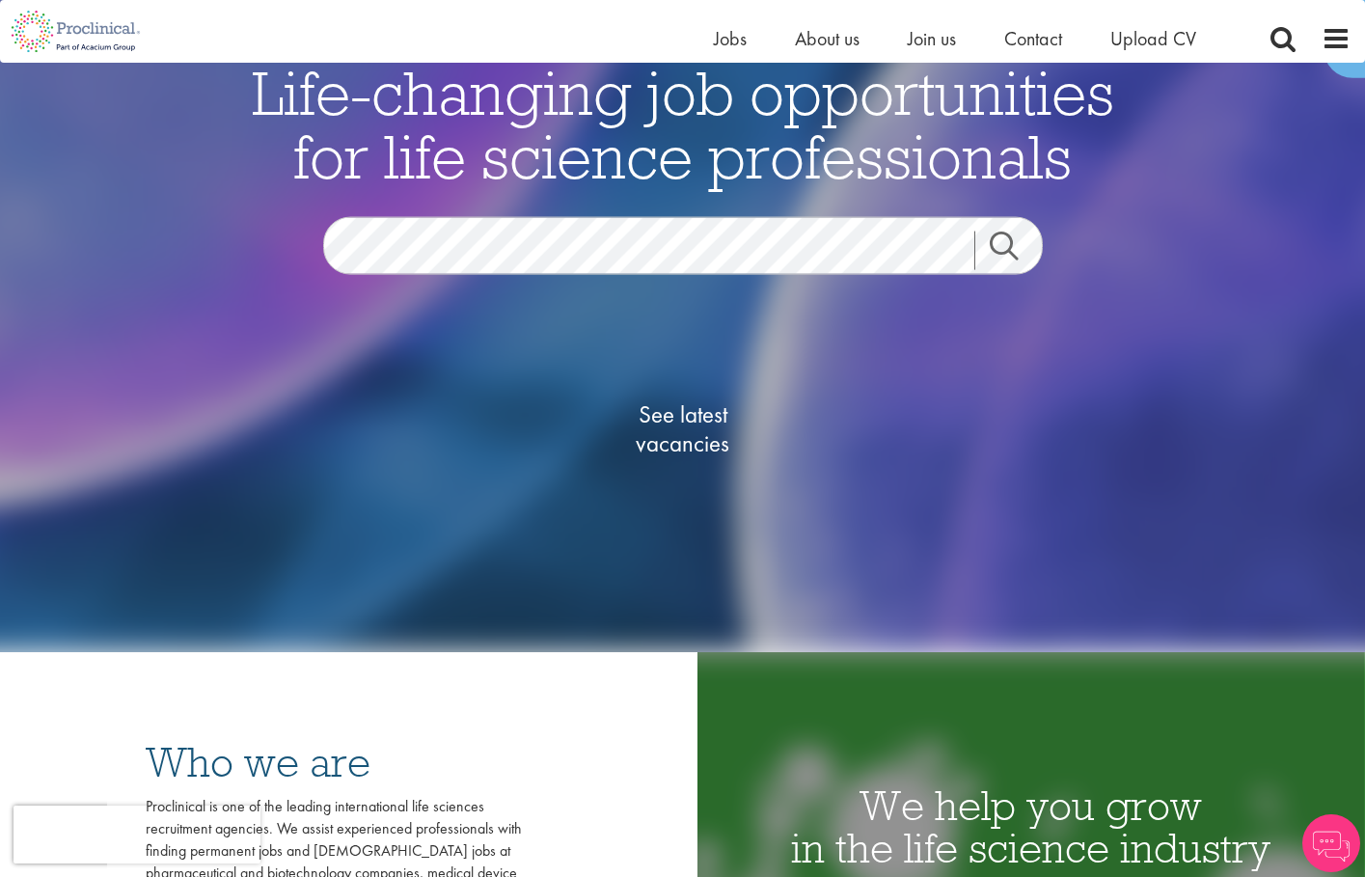
click at [687, 425] on span "See latest vacancies" at bounding box center [683, 429] width 193 height 58
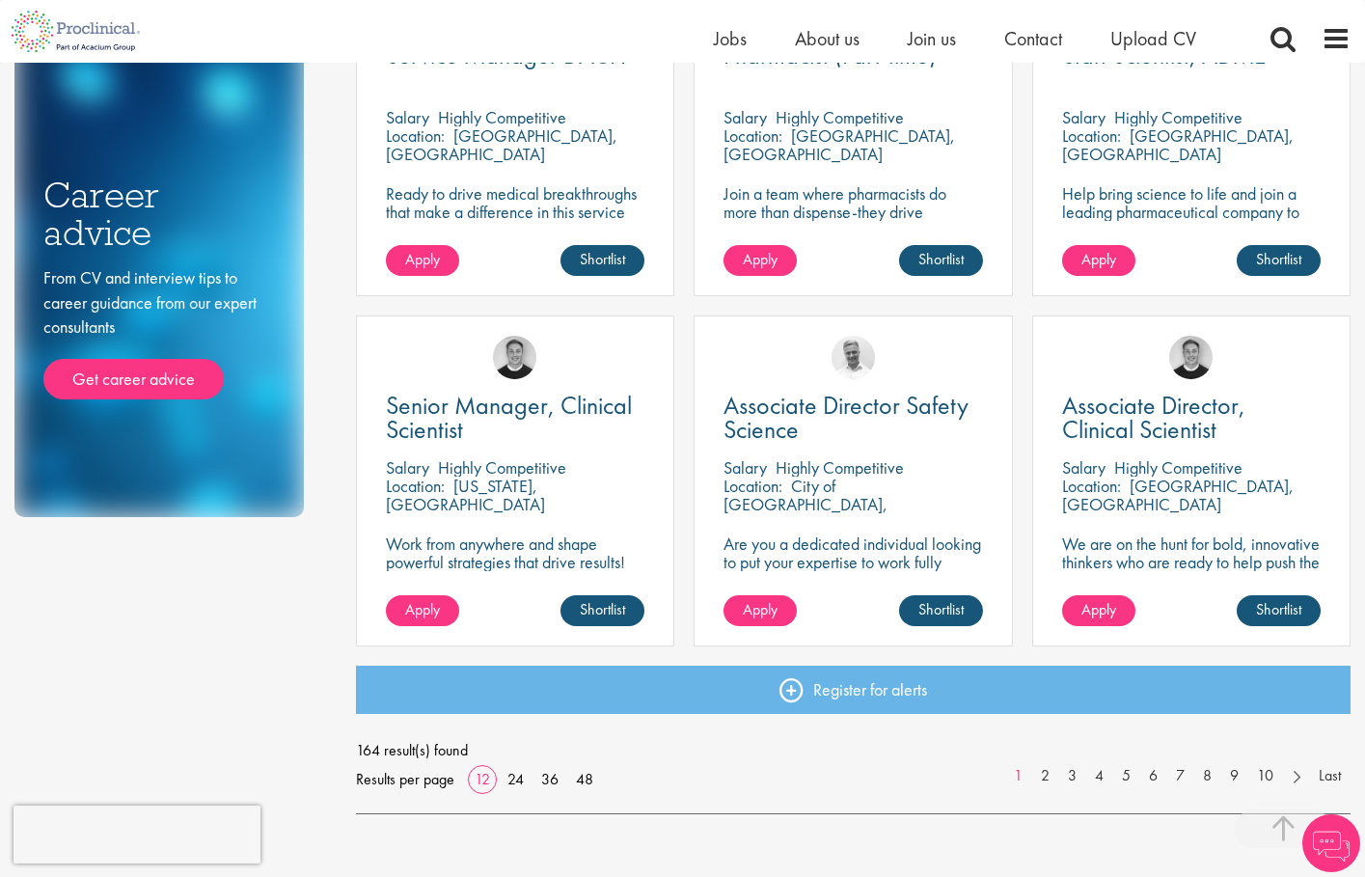
scroll to position [1171, 0]
click at [1051, 781] on link "2" at bounding box center [1046, 776] width 28 height 22
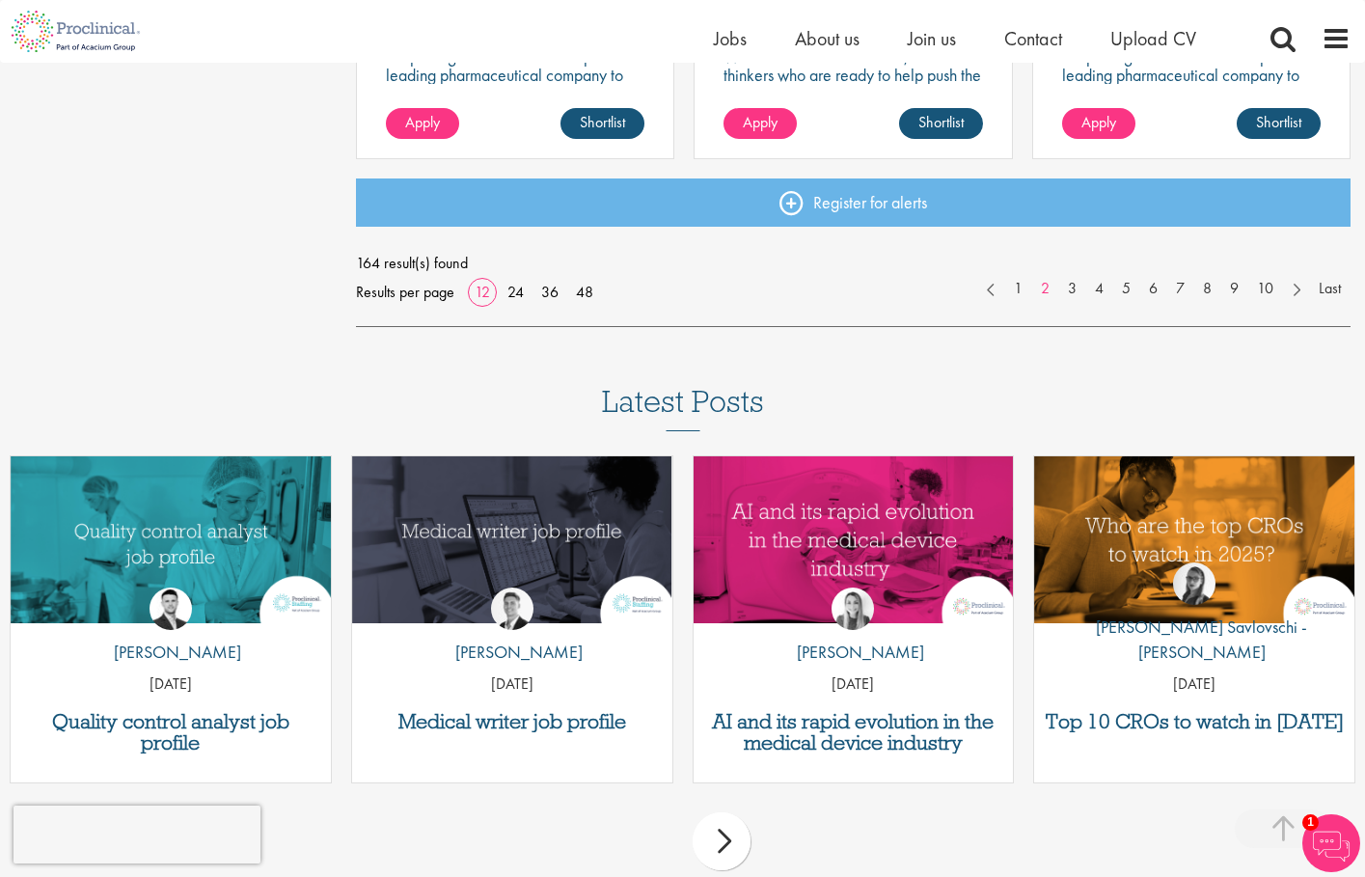
scroll to position [1662, 0]
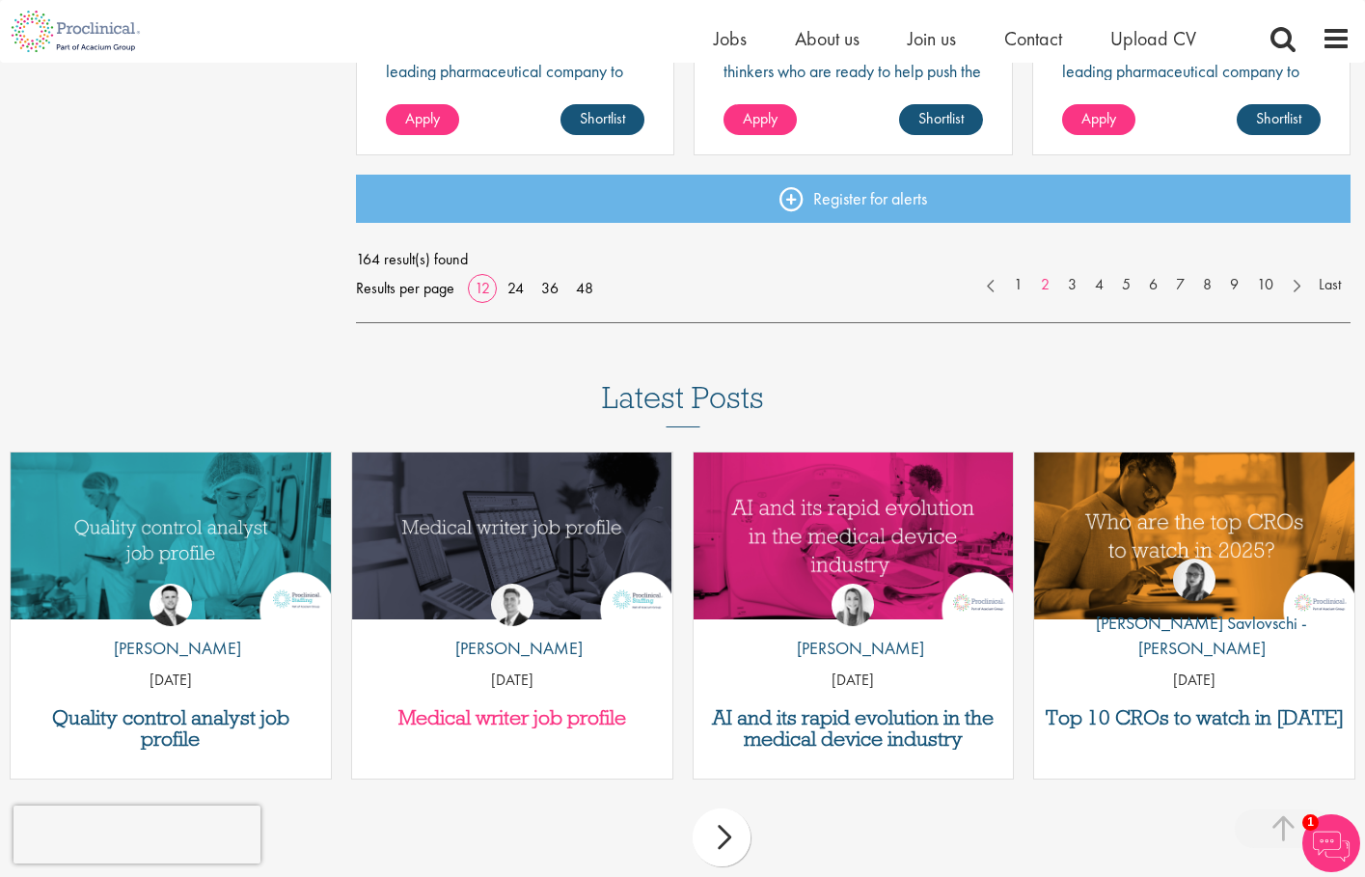
click at [497, 710] on h3 "Medical writer job profile" at bounding box center [512, 717] width 301 height 21
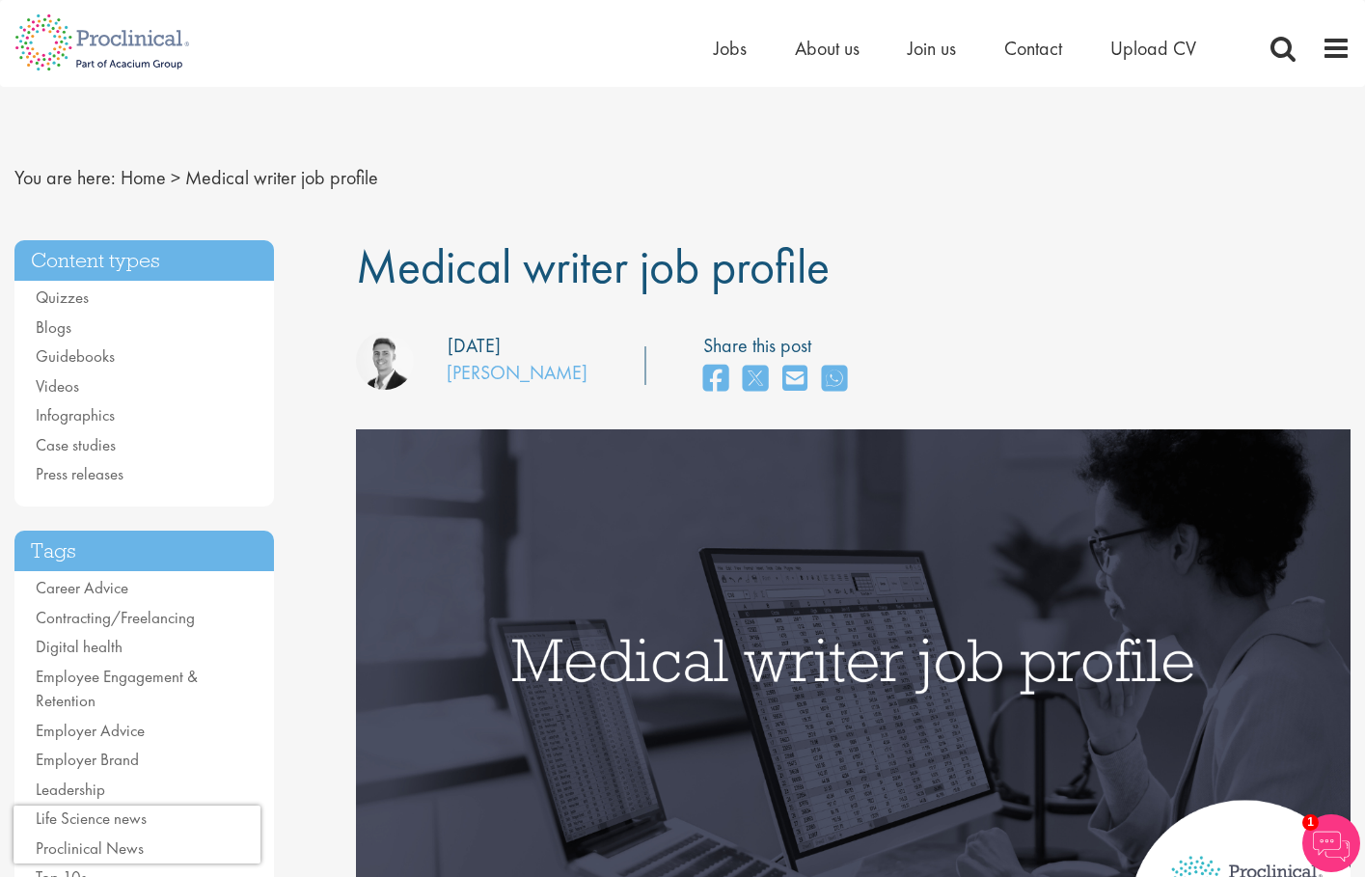
click at [1320, 51] on div "Home Jobs About us Join us Contact Upload CV" at bounding box center [1032, 53] width 637 height 39
click at [1324, 50] on span at bounding box center [1336, 48] width 29 height 29
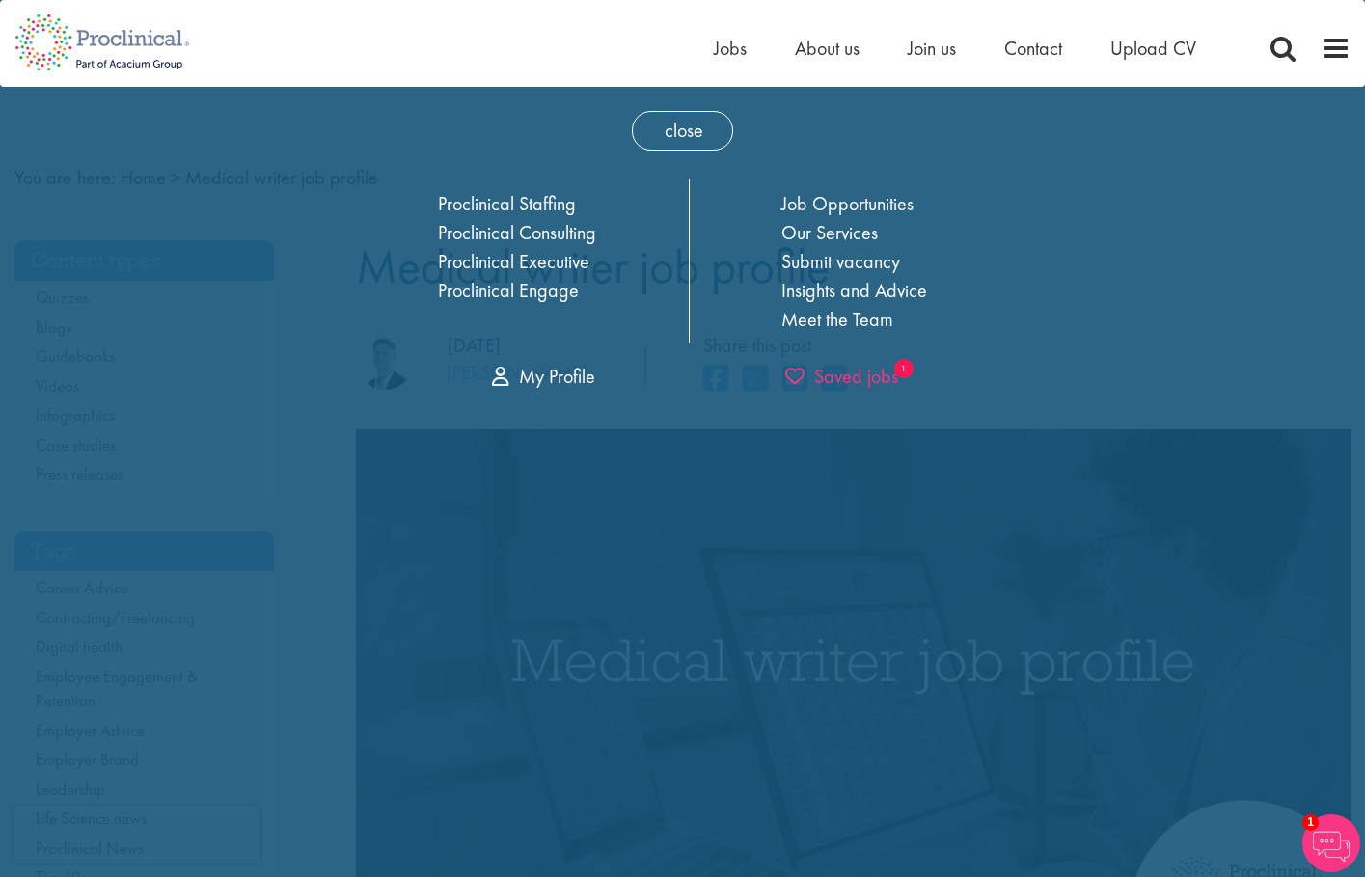
click at [864, 374] on span "Saved jobs" at bounding box center [841, 376] width 113 height 25
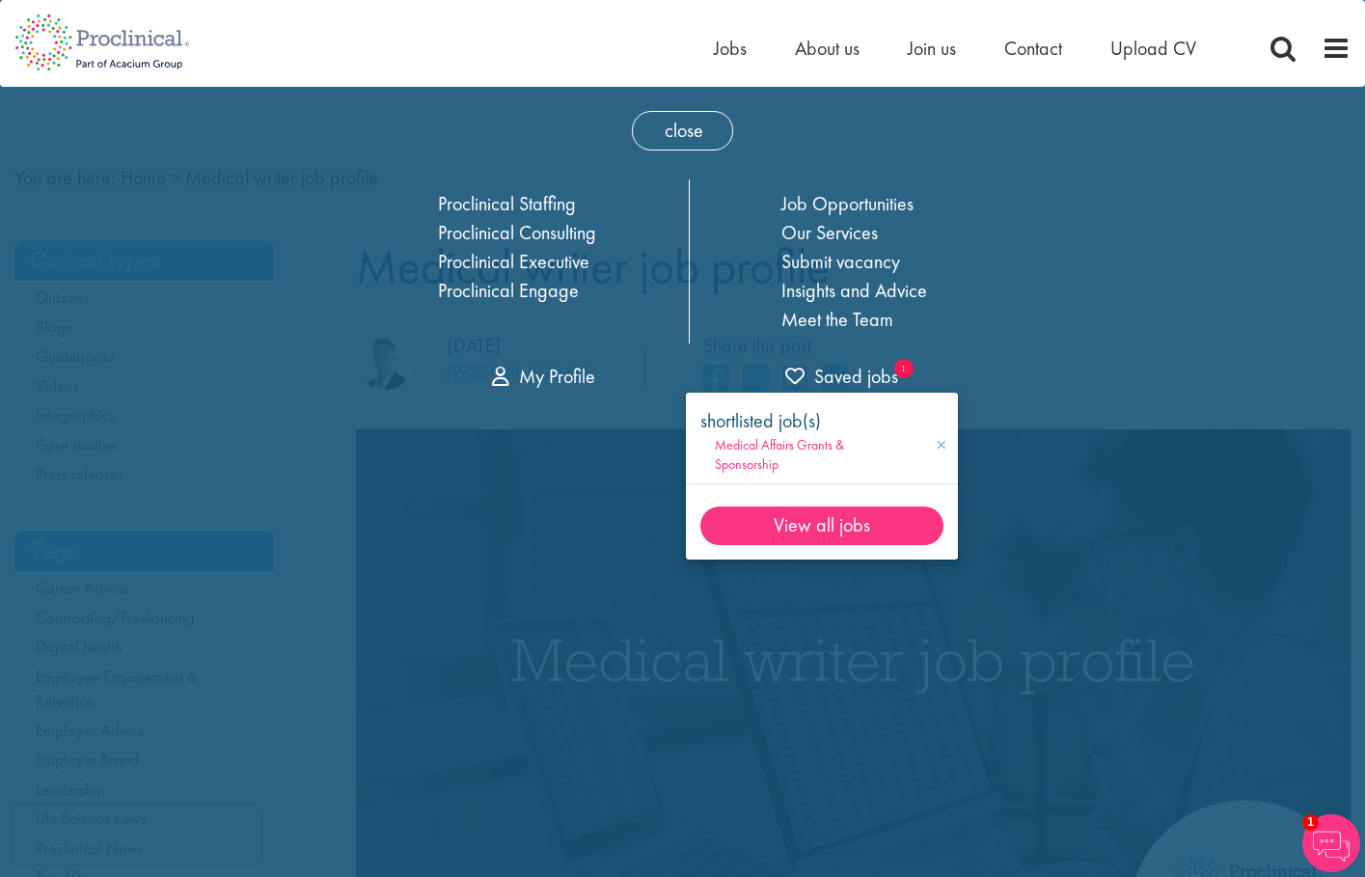
click at [777, 449] on span "Medical Affairs Grants & Sponsorship" at bounding box center [779, 454] width 129 height 37
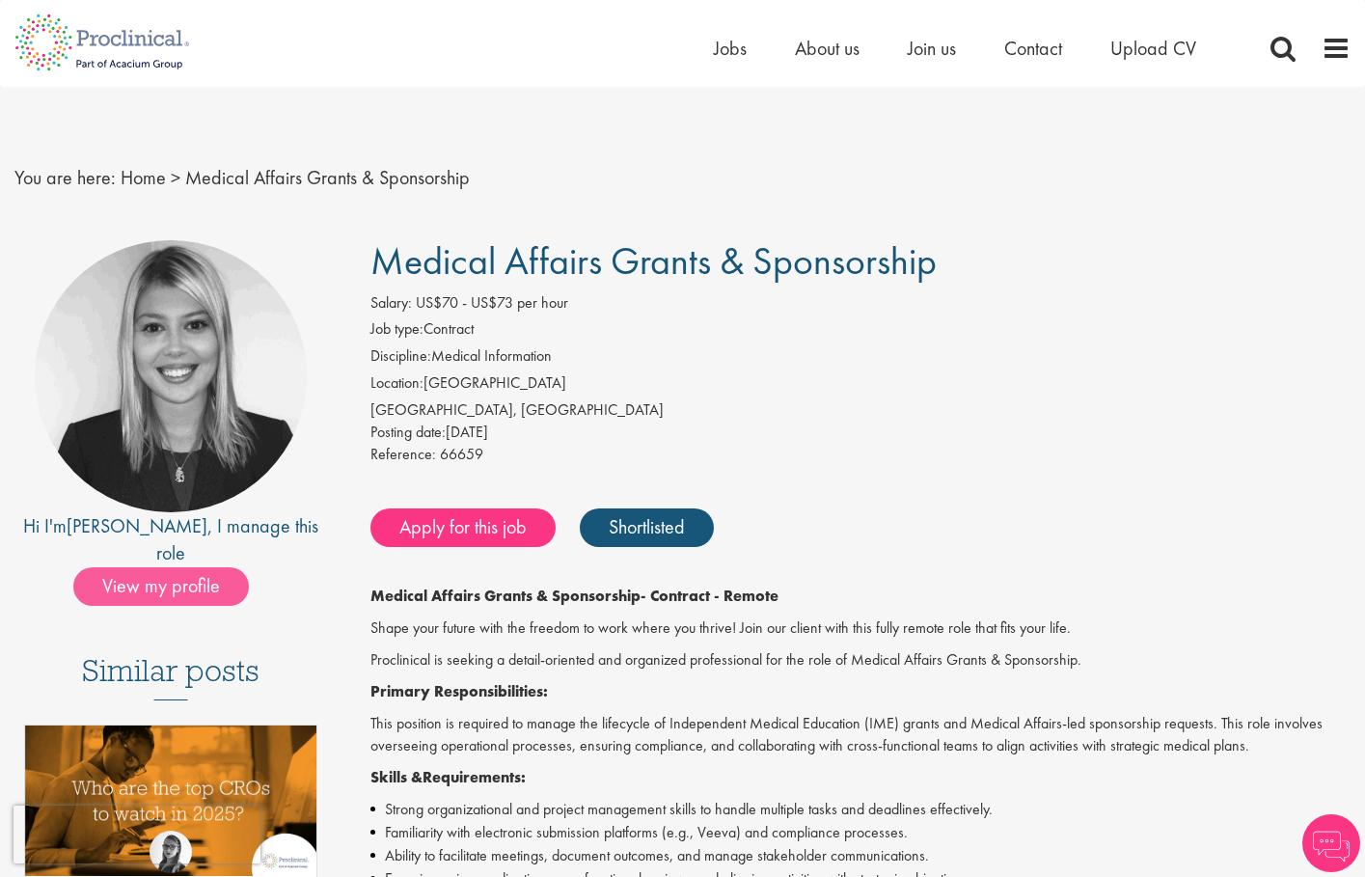
click at [206, 567] on span "View my profile" at bounding box center [161, 586] width 176 height 39
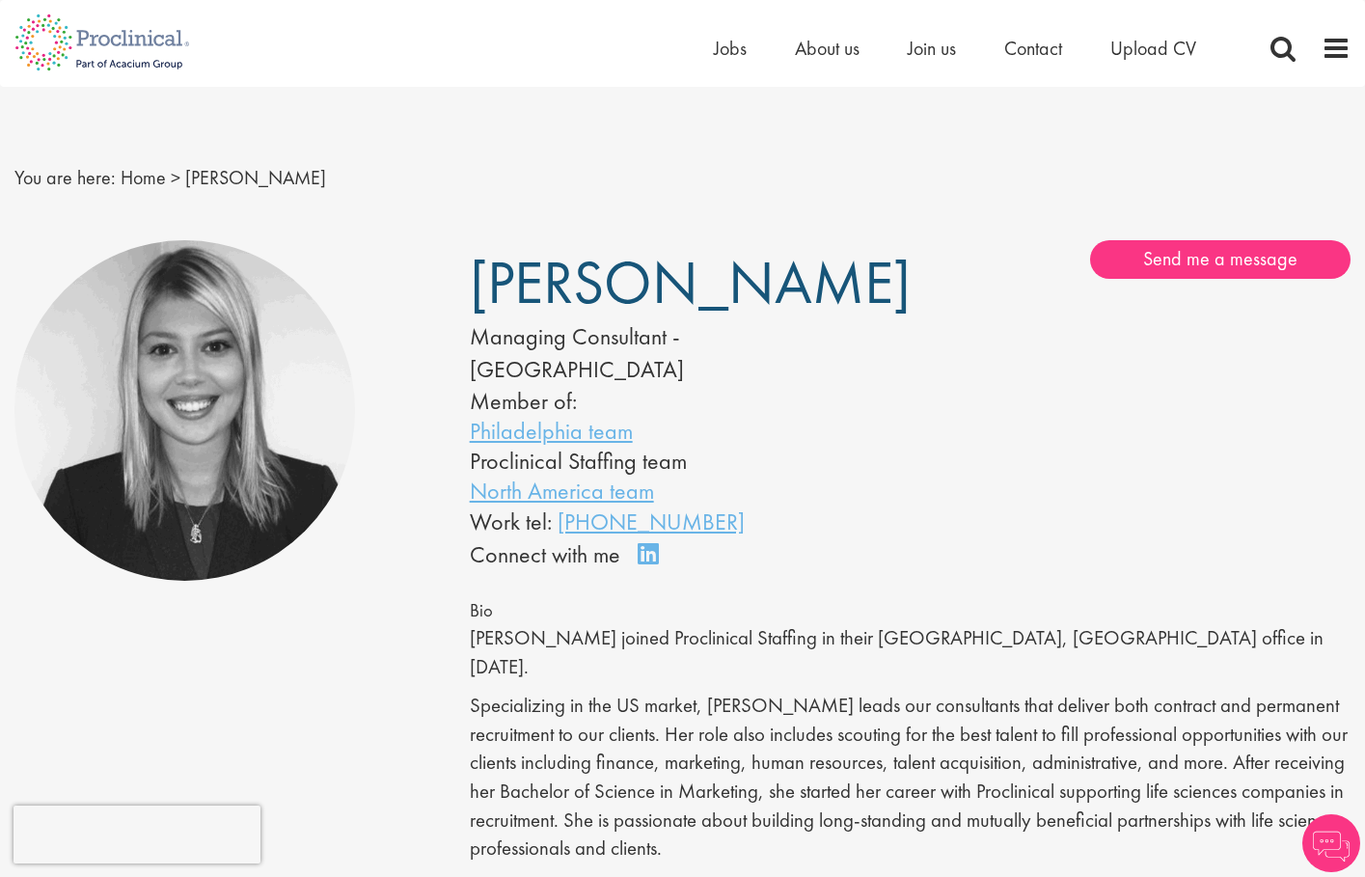
click at [647, 563] on link "Connect on LinkedIn" at bounding box center [655, 563] width 34 height 0
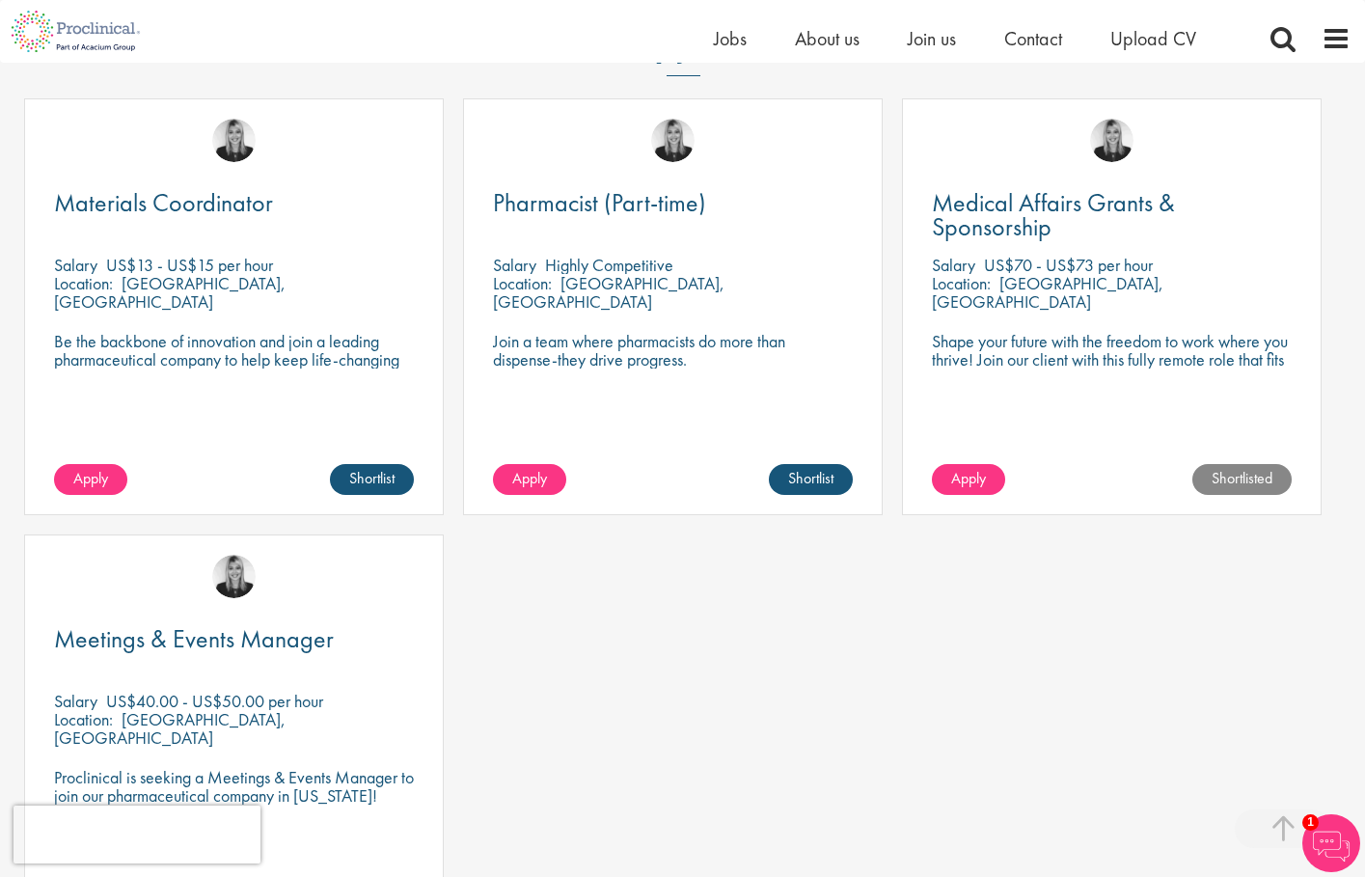
scroll to position [756, 0]
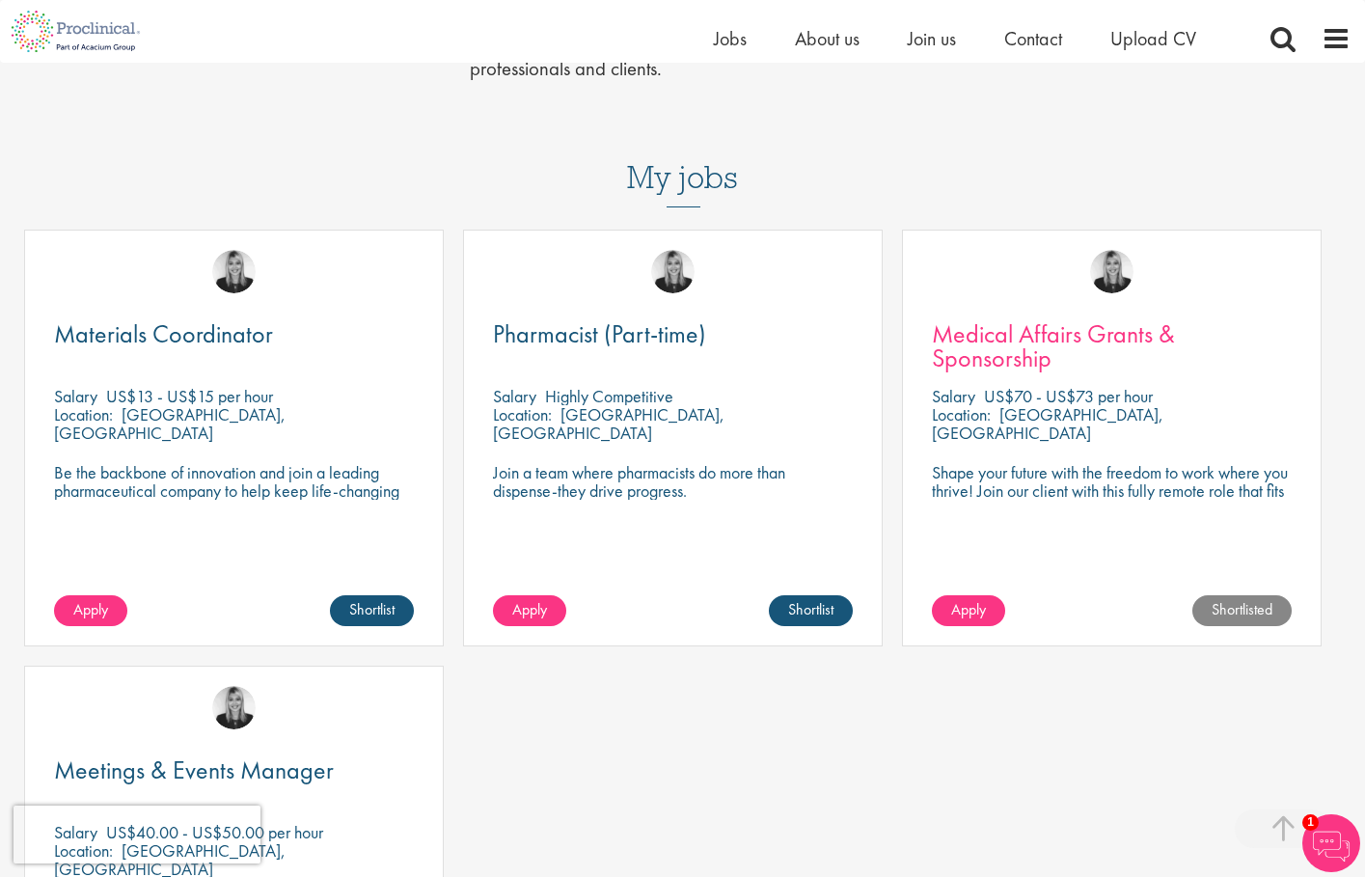
drag, startPoint x: 1089, startPoint y: 313, endPoint x: 1069, endPoint y: 266, distance: 50.6
click at [1089, 313] on div "Medical Affairs Grants & Sponsorship Salary US$70 - US$73 per hour Location: Ca…" at bounding box center [1112, 438] width 420 height 417
click at [1066, 317] on span "Medical Affairs Grants & Sponsorship" at bounding box center [1053, 345] width 243 height 57
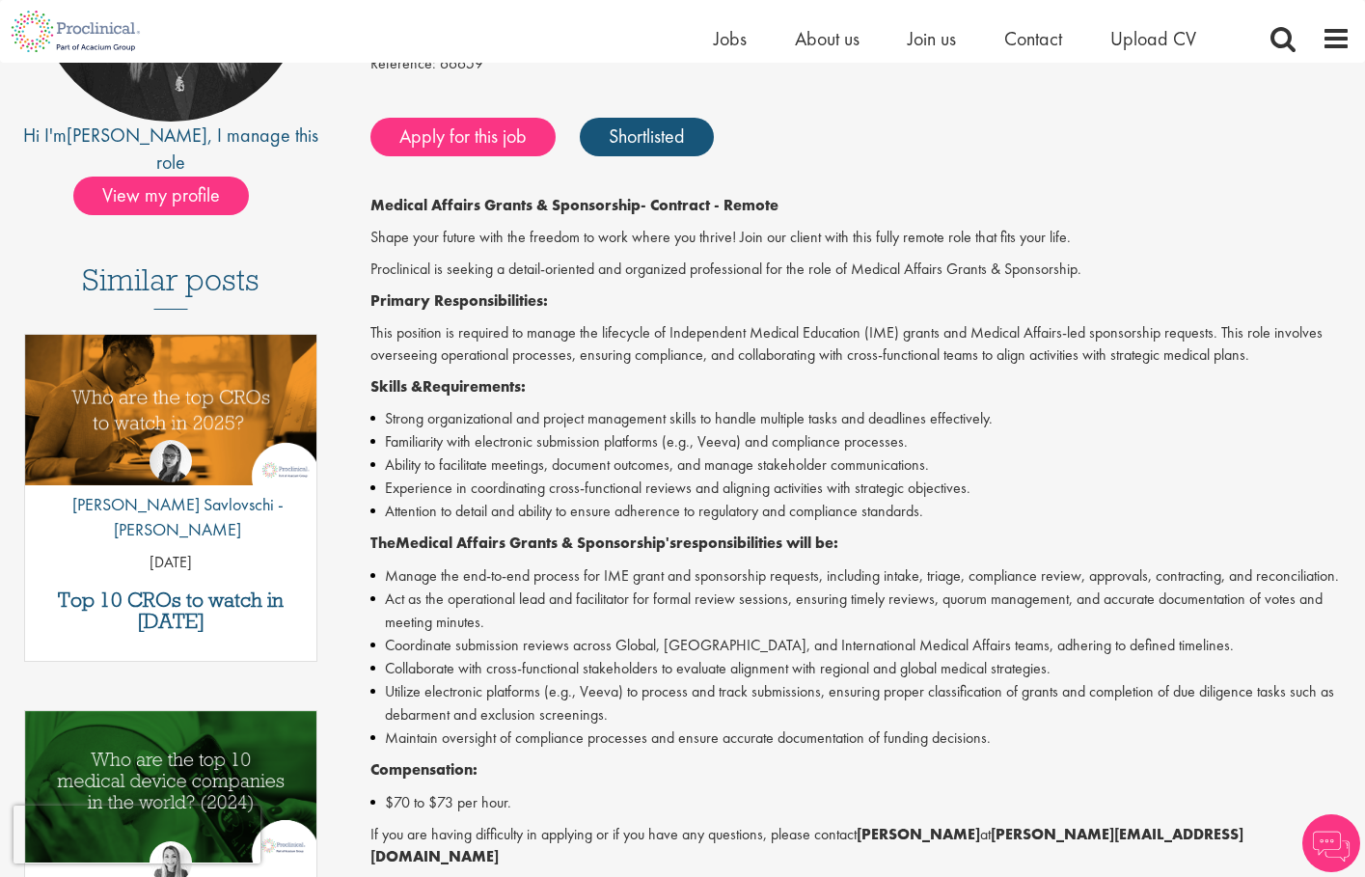
scroll to position [629, 0]
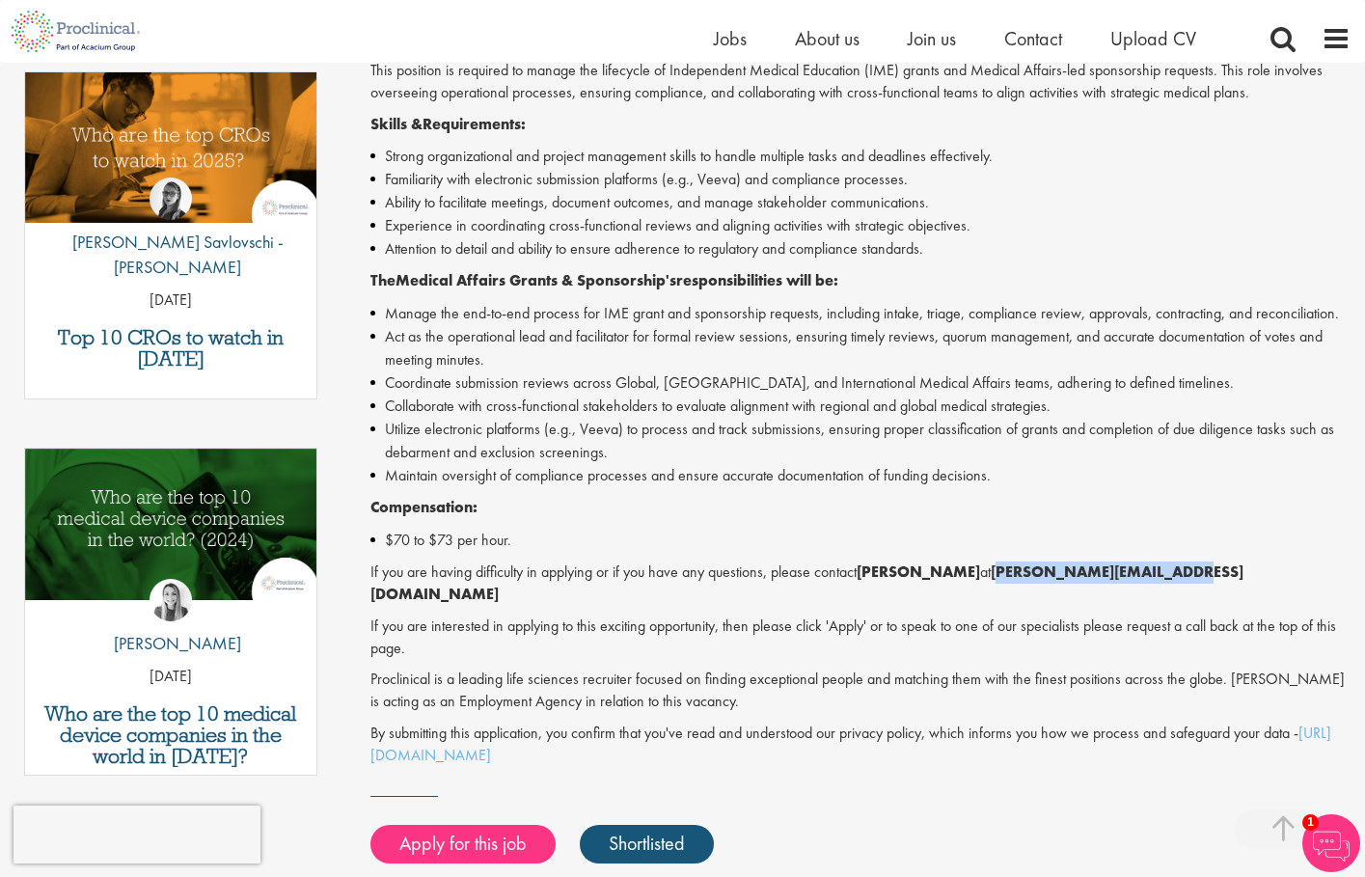
drag, startPoint x: 998, startPoint y: 563, endPoint x: 1182, endPoint y: 556, distance: 184.4
click at [1182, 562] on strong "[PERSON_NAME][EMAIL_ADDRESS][DOMAIN_NAME]" at bounding box center [807, 583] width 873 height 42
copy strong "[PERSON_NAME][EMAIL_ADDRESS][DOMAIN_NAME]"
click at [1014, 302] on li "Manage the end-to-end process for IME grant and sponsorship requests, including…" at bounding box center [861, 313] width 980 height 23
